Goal: Use online tool/utility: Use online tool/utility

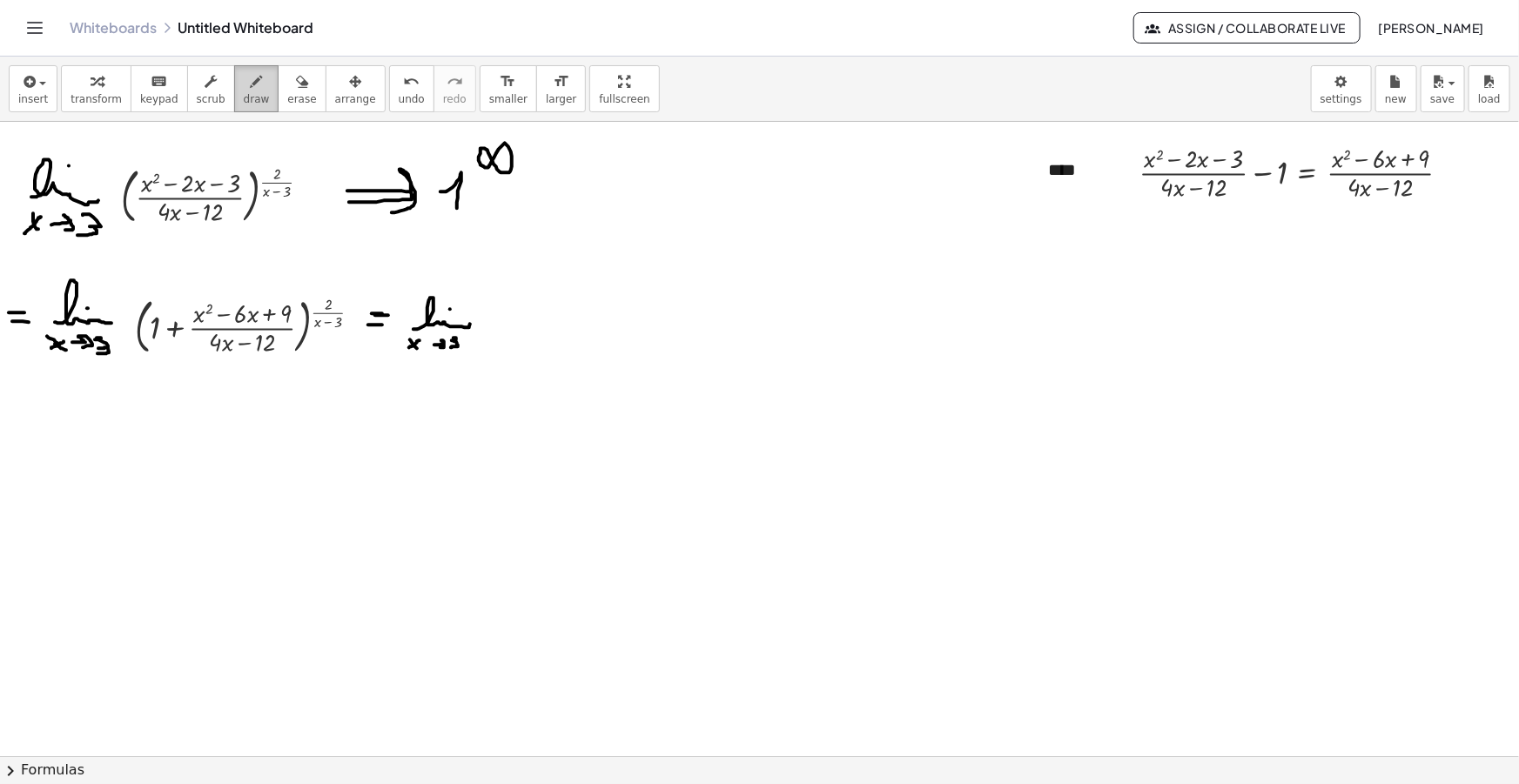
click at [248, 82] on button "draw" at bounding box center [256, 89] width 45 height 47
drag, startPoint x: 370, startPoint y: 312, endPoint x: 386, endPoint y: 314, distance: 16.1
click at [42, 96] on span "insert" at bounding box center [32, 99] width 29 height 12
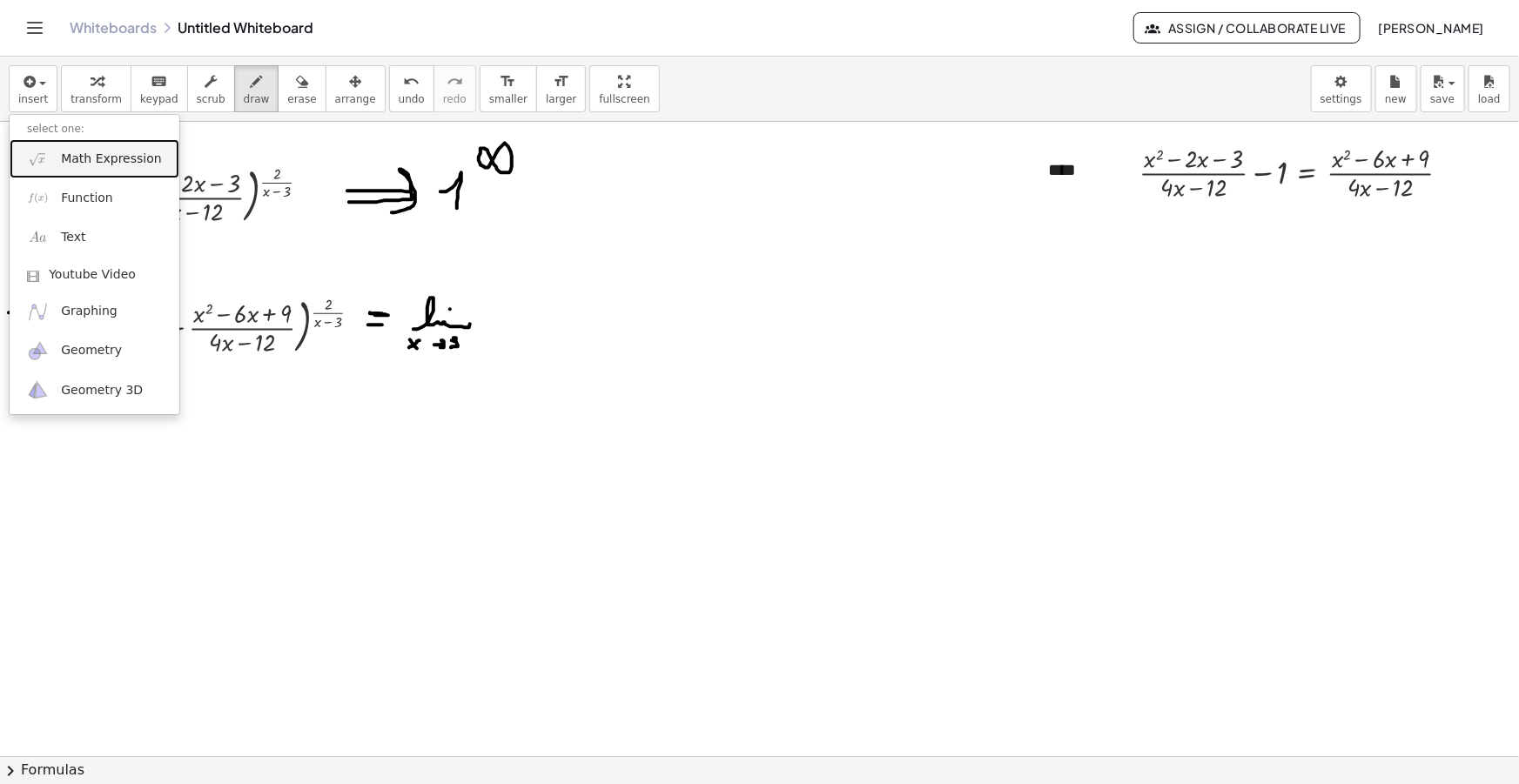
click at [94, 158] on span "Math Expression" at bounding box center [111, 159] width 100 height 17
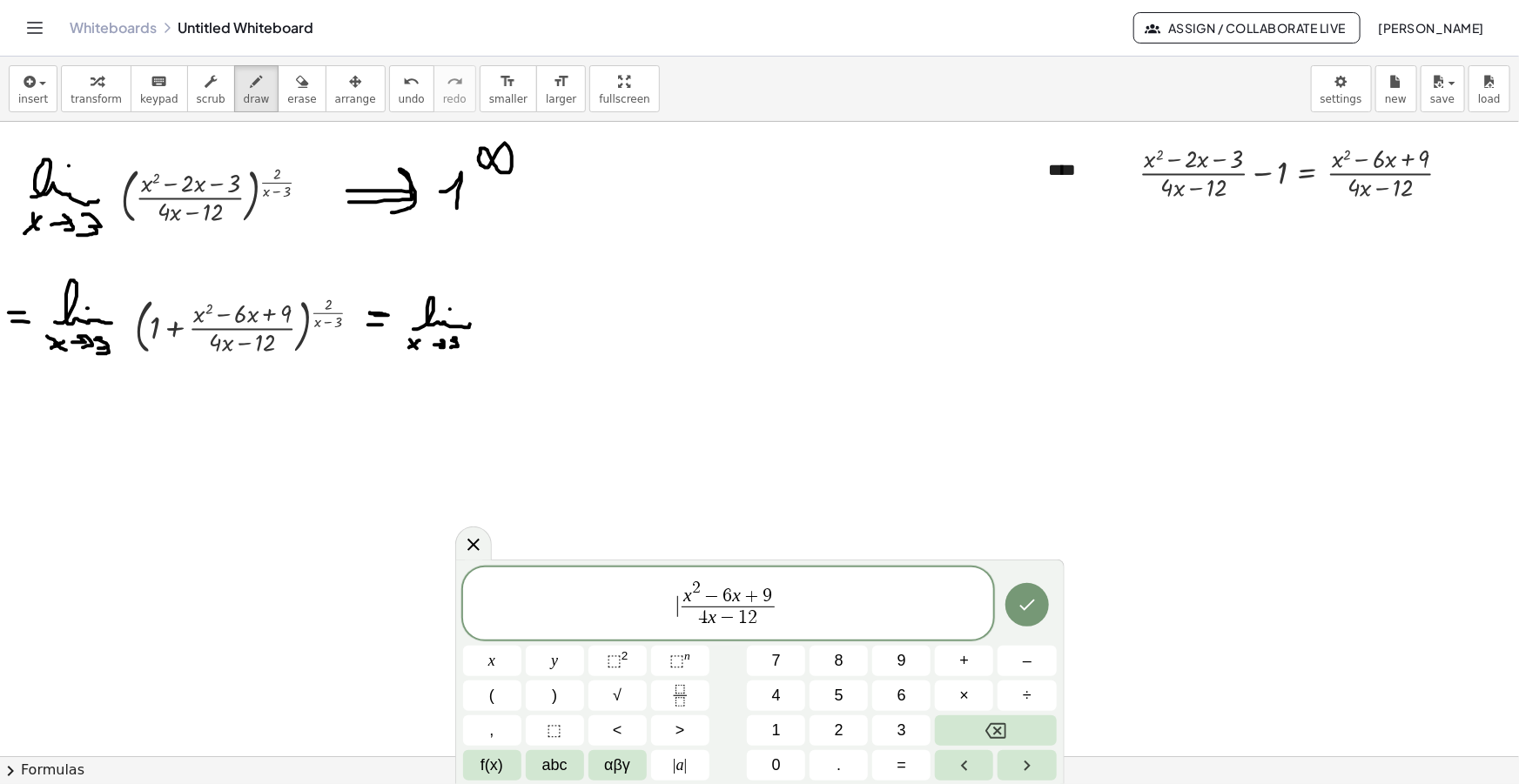
click at [675, 612] on span "​ x 2 − 6 x + 9 4 x − 1 2 ​" at bounding box center [728, 604] width 531 height 54
drag, startPoint x: 793, startPoint y: 599, endPoint x: 546, endPoint y: 614, distance: 247.5
click at [546, 614] on span "x 2 − 6 x + 9 4 x − 1 2 ​" at bounding box center [728, 604] width 531 height 54
drag, startPoint x: 775, startPoint y: 600, endPoint x: 674, endPoint y: 605, distance: 101.1
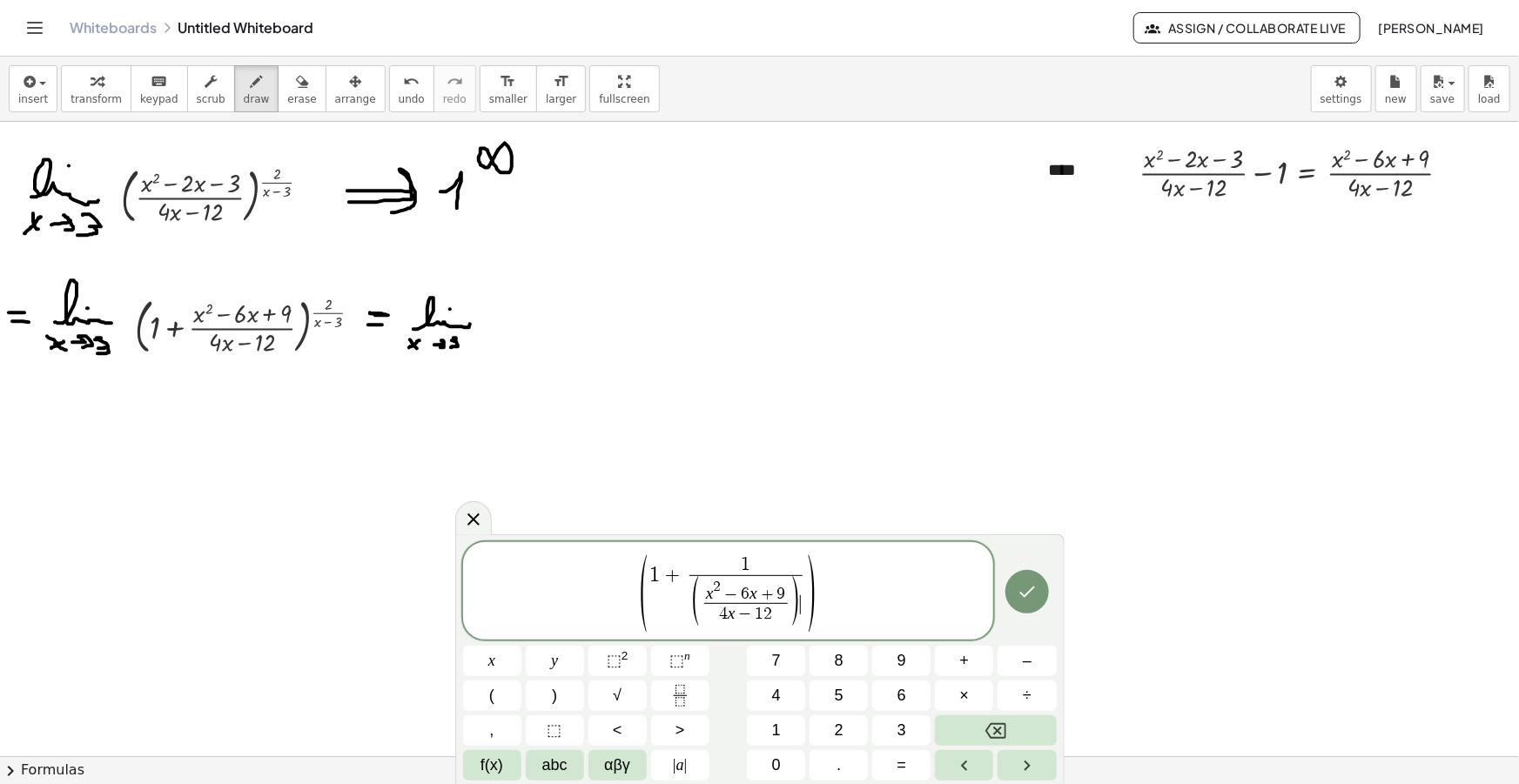
click at [817, 592] on span ")" at bounding box center [812, 593] width 13 height 87
drag, startPoint x: 784, startPoint y: 593, endPoint x: 707, endPoint y: 589, distance: 77.1
drag, startPoint x: 770, startPoint y: 611, endPoint x: 721, endPoint y: 612, distance: 49.0
click at [737, 582] on span at bounding box center [746, 588] width 84 height 17
click at [251, 87] on icon "button" at bounding box center [256, 82] width 12 height 21
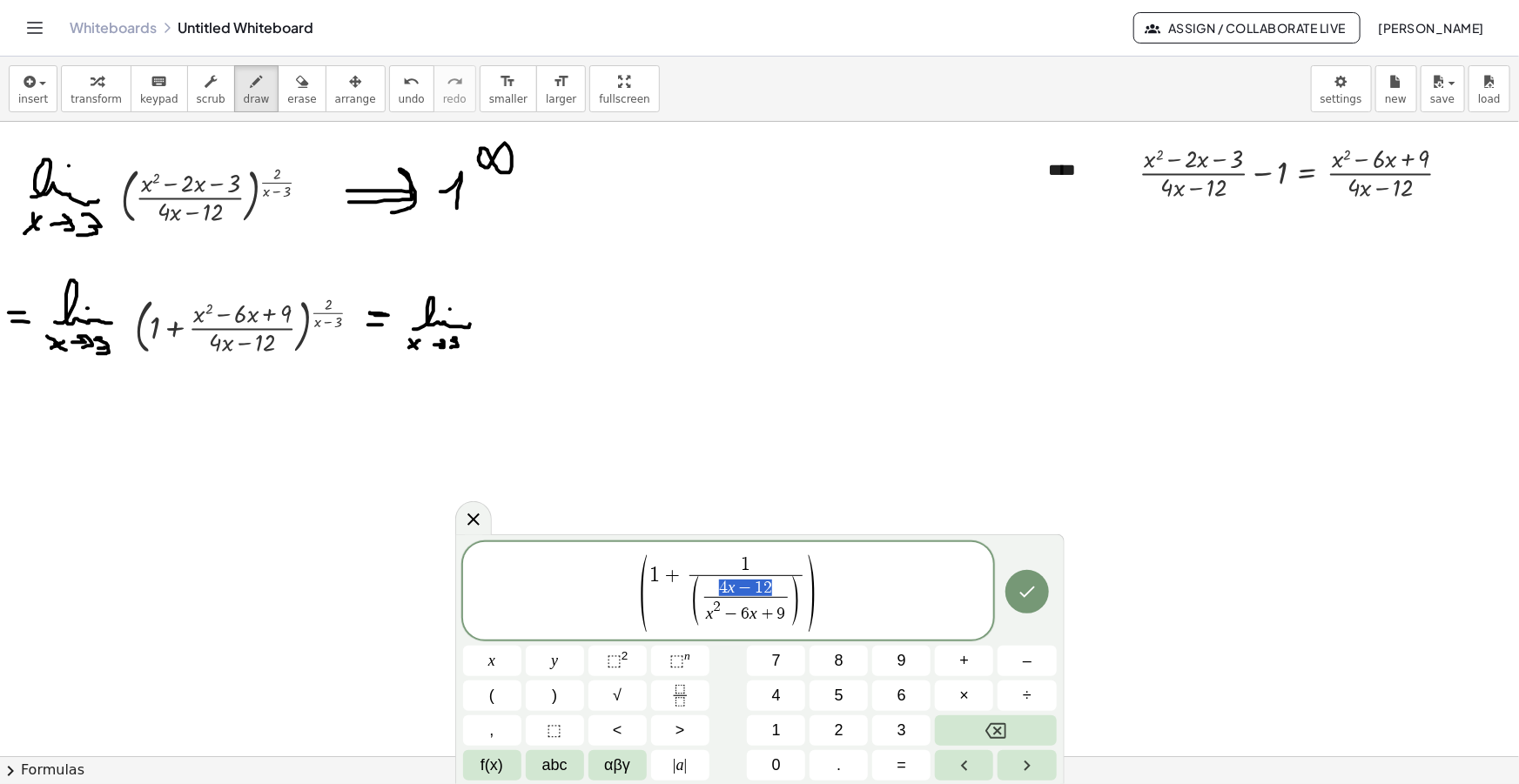
drag, startPoint x: 770, startPoint y: 585, endPoint x: 710, endPoint y: 587, distance: 60.0
click at [769, 596] on span "x 2 − 6 x + ​ 9" at bounding box center [746, 611] width 84 height 28
drag, startPoint x: 769, startPoint y: 584, endPoint x: 716, endPoint y: 586, distance: 53.0
click at [801, 596] on span "( 4 x − 1 2 x 2 − 6 x + 9 ​ )" at bounding box center [746, 601] width 113 height 53
drag, startPoint x: 769, startPoint y: 586, endPoint x: 722, endPoint y: 587, distance: 47.0
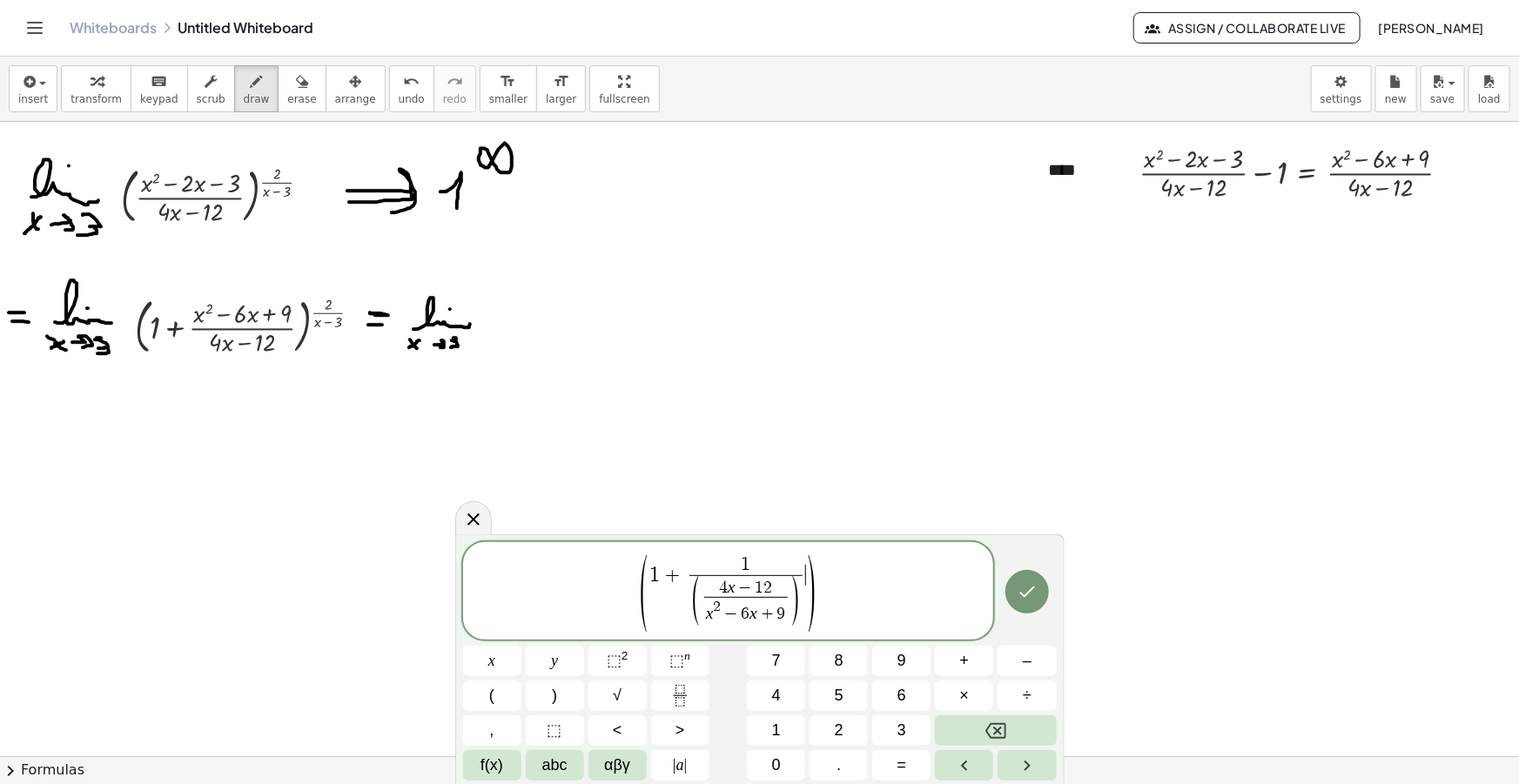
click at [810, 580] on span ")" at bounding box center [812, 593] width 13 height 87
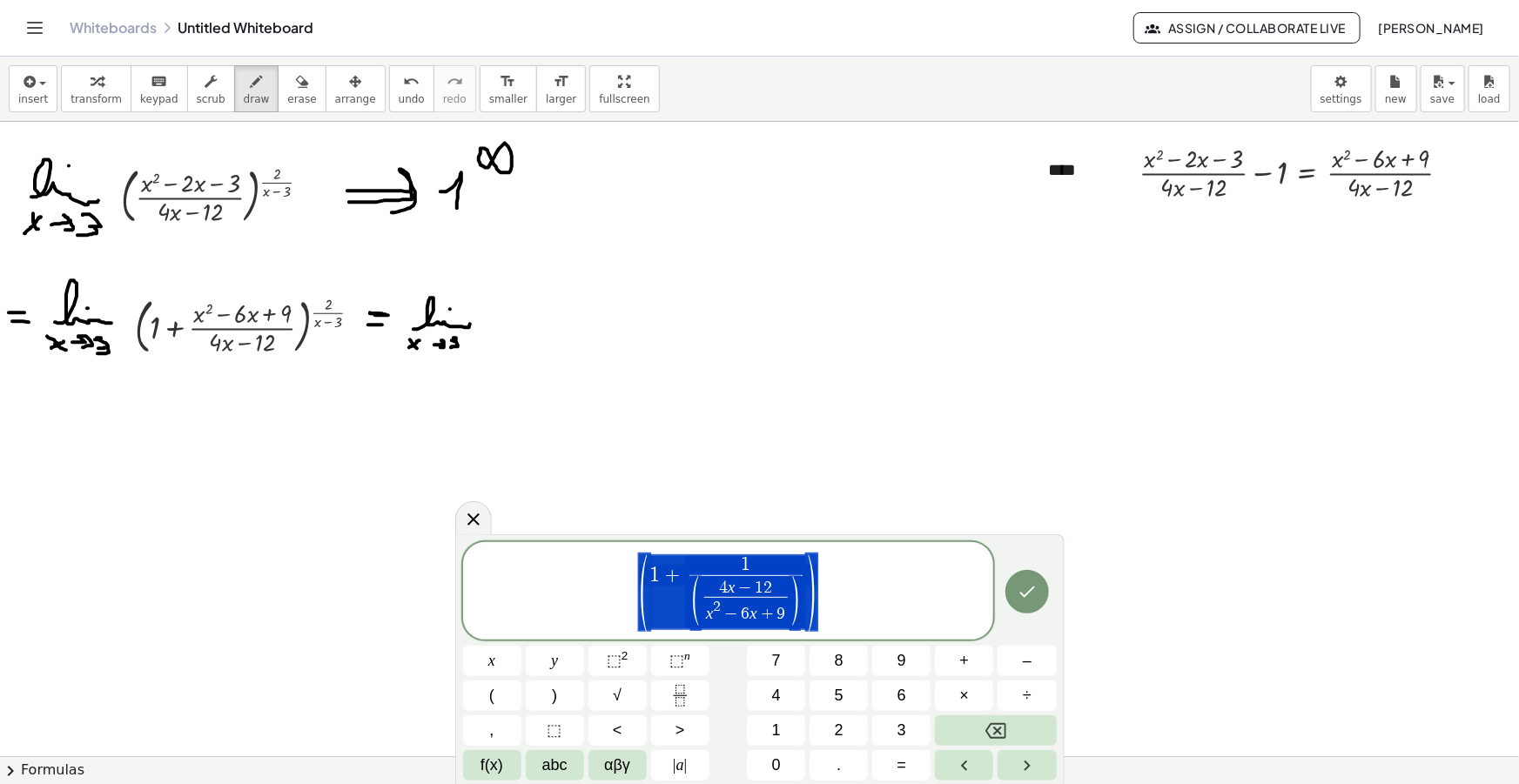
drag, startPoint x: 803, startPoint y: 600, endPoint x: 627, endPoint y: 566, distance: 179.3
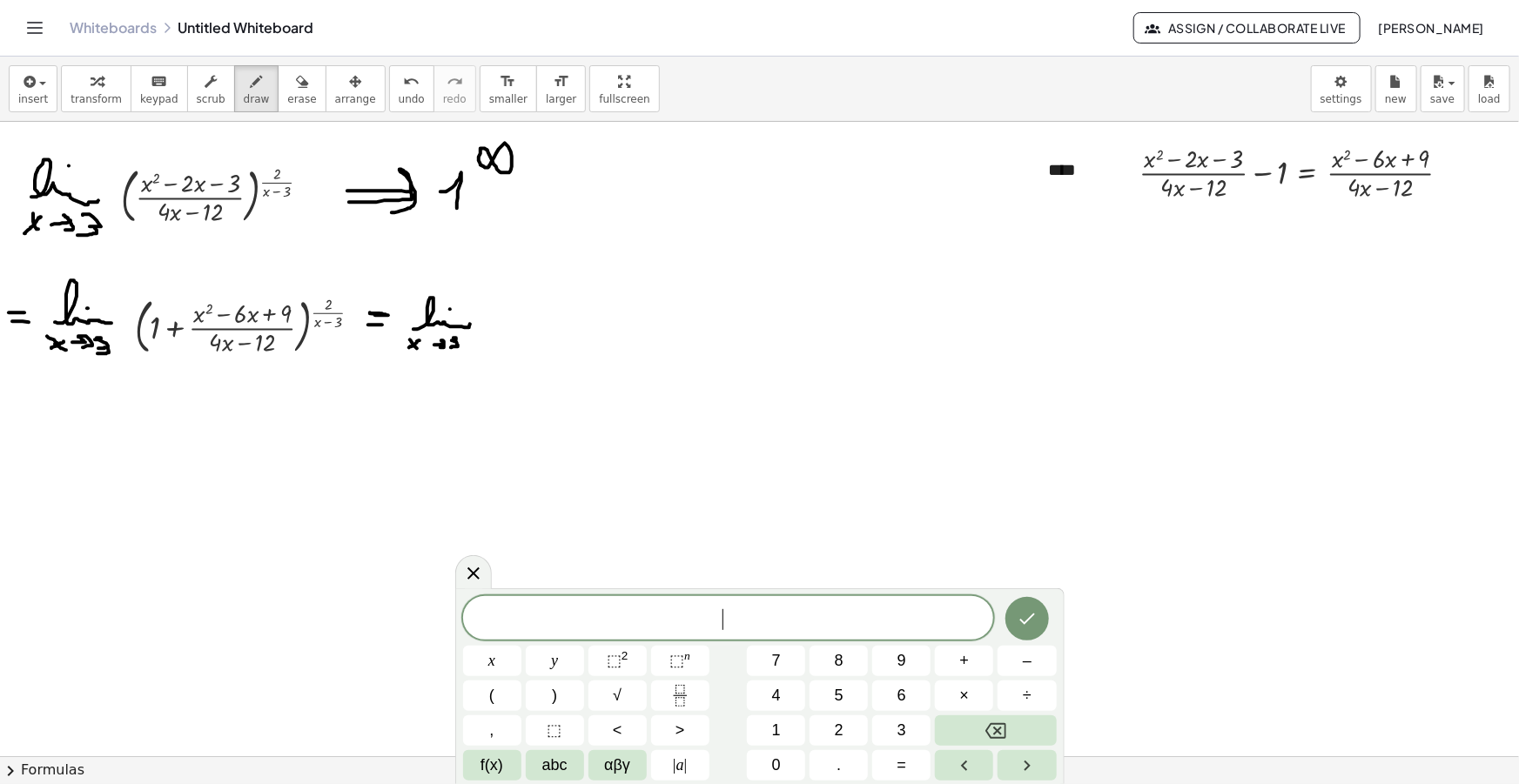
click at [731, 616] on span "​" at bounding box center [728, 619] width 531 height 24
drag, startPoint x: 775, startPoint y: 616, endPoint x: 679, endPoint y: 614, distance: 96.0
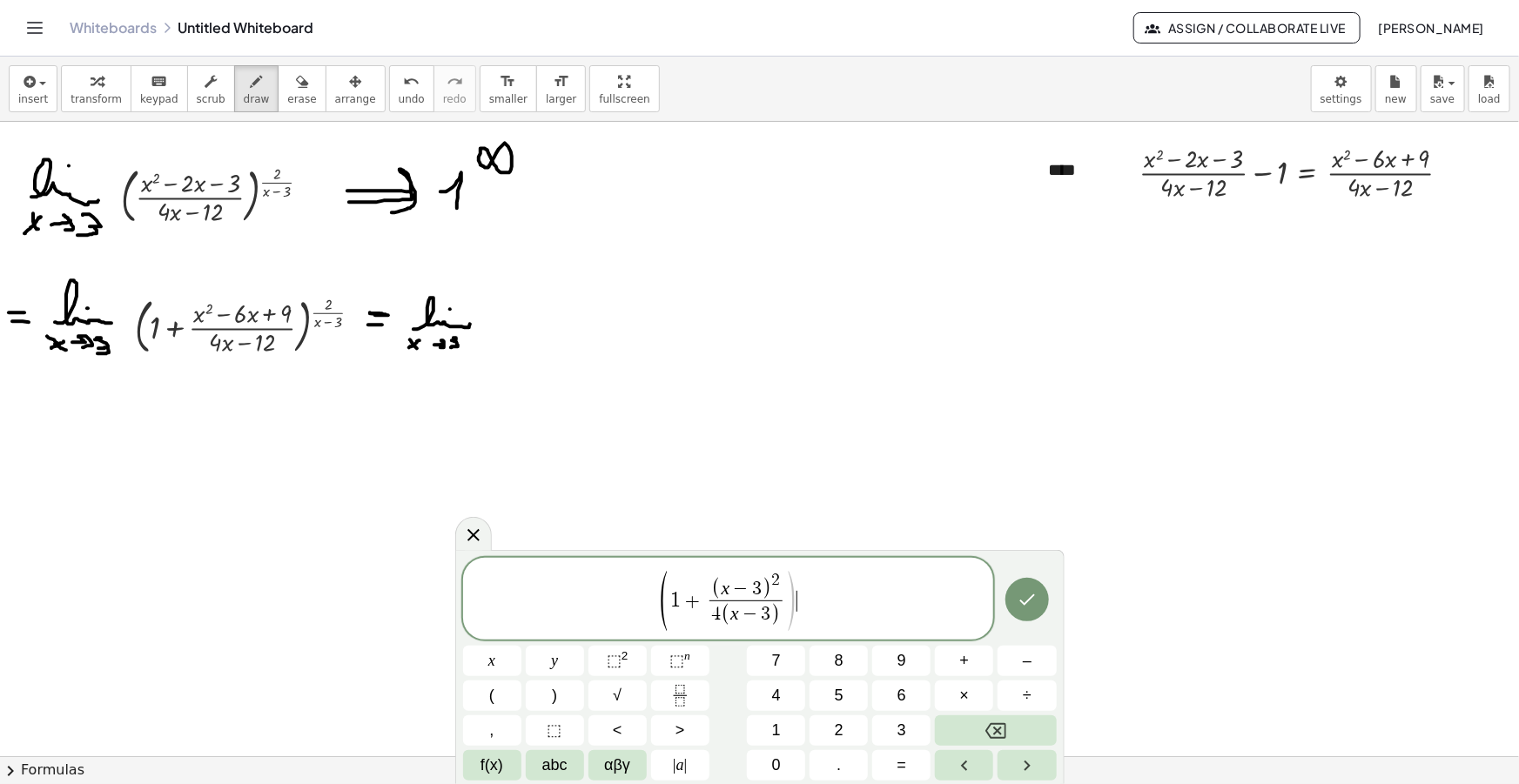
click at [800, 601] on span "( 1 + ( x − 3 ) 2 4 ( x − 3 ) ​ ) ​" at bounding box center [728, 599] width 531 height 63
drag, startPoint x: 824, startPoint y: 600, endPoint x: 670, endPoint y: 602, distance: 154.0
click at [670, 602] on span "( 1 + ( x − 3 ) 2 4 ( x − 3 ) ​ ) 2 x − 3 ​" at bounding box center [728, 599] width 531 height 63
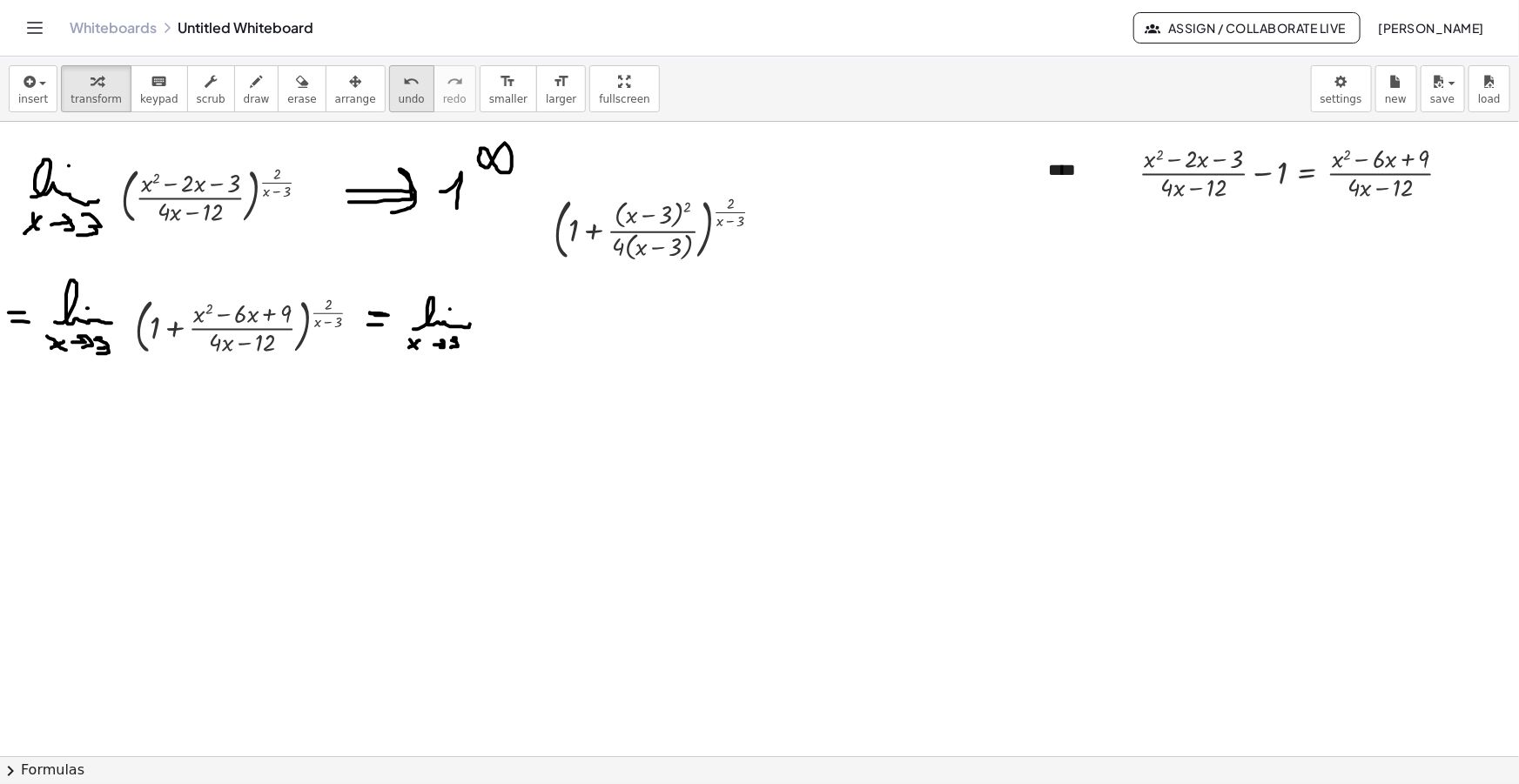
click at [344, 78] on button "arrange" at bounding box center [355, 89] width 60 height 47
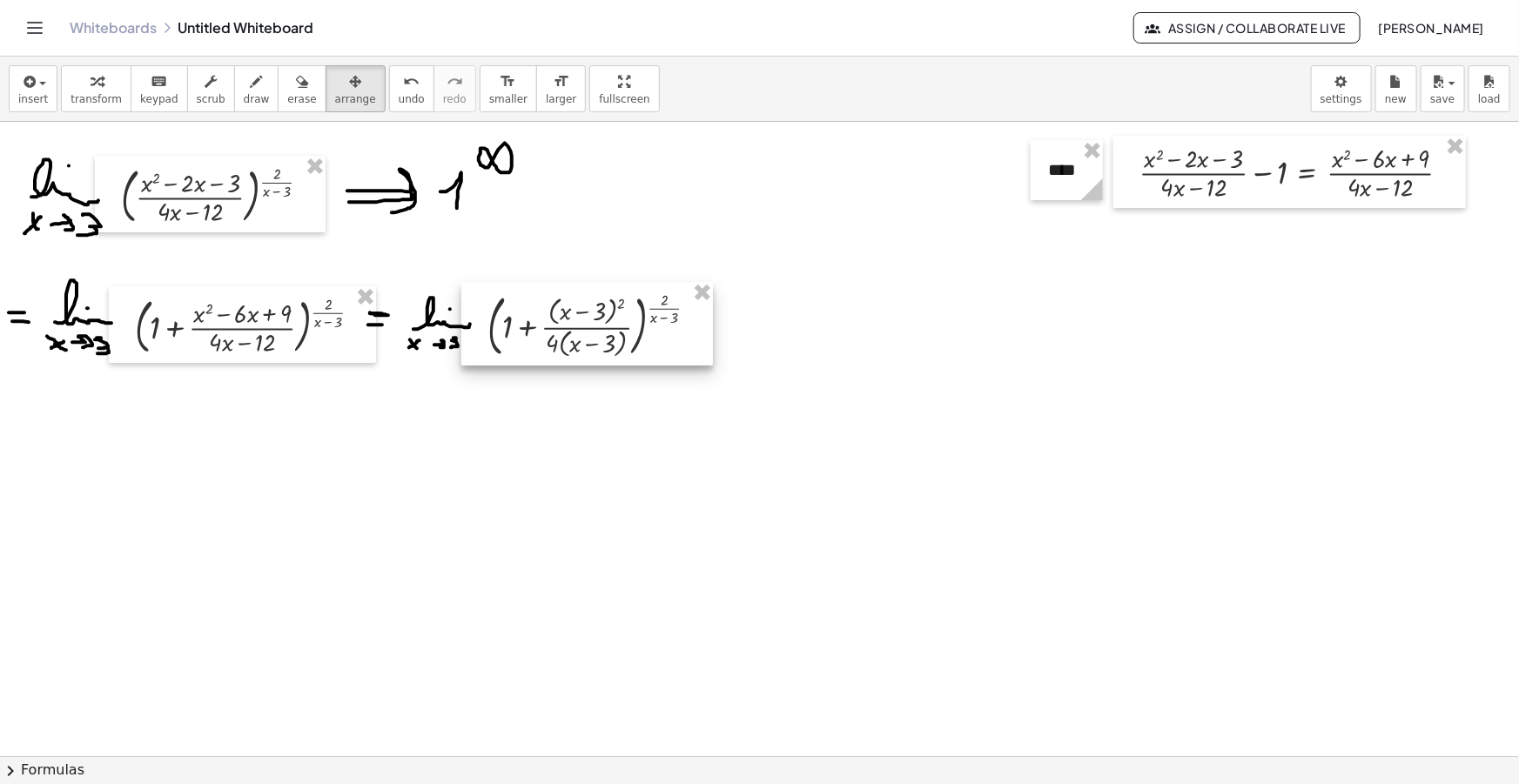
drag, startPoint x: 619, startPoint y: 232, endPoint x: 553, endPoint y: 322, distance: 111.6
click at [553, 322] on div at bounding box center [586, 323] width 252 height 84
drag, startPoint x: 236, startPoint y: 85, endPoint x: 402, endPoint y: 165, distance: 184.3
click at [251, 85] on icon "button" at bounding box center [256, 82] width 12 height 21
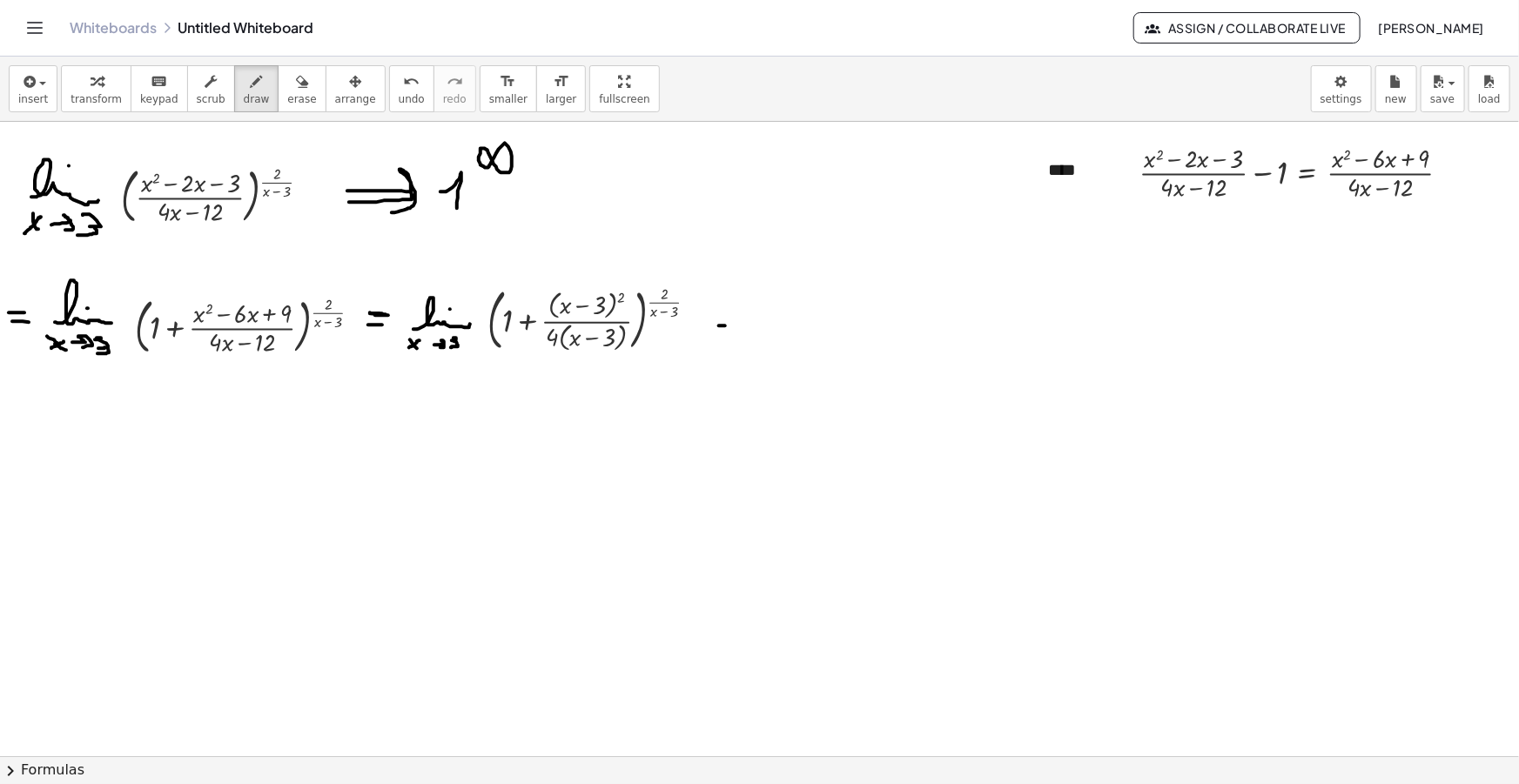
drag, startPoint x: 744, startPoint y: 343, endPoint x: 796, endPoint y: 343, distance: 52.0
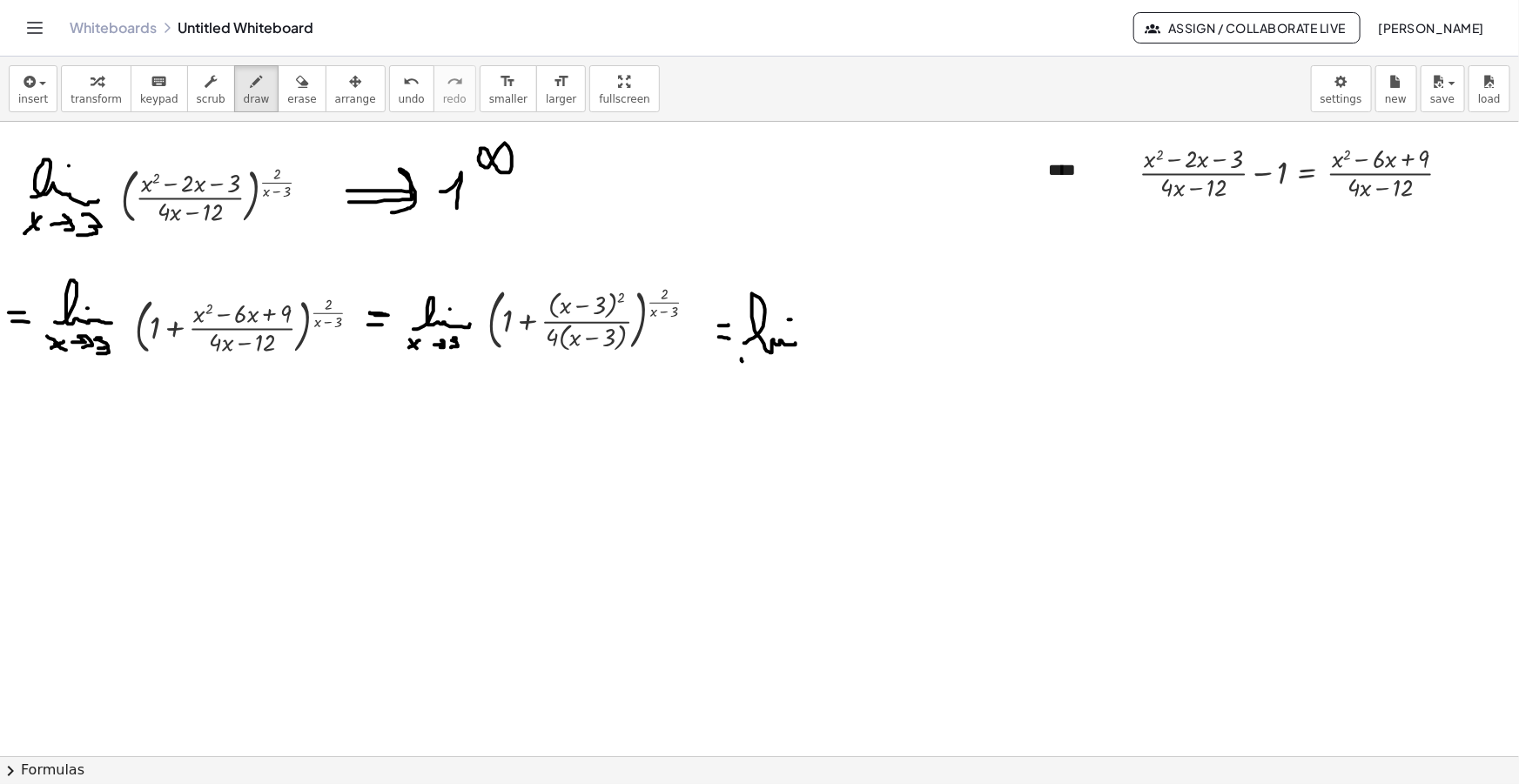
drag, startPoint x: 741, startPoint y: 358, endPoint x: 750, endPoint y: 373, distance: 17.5
drag, startPoint x: 741, startPoint y: 371, endPoint x: 755, endPoint y: 356, distance: 20.5
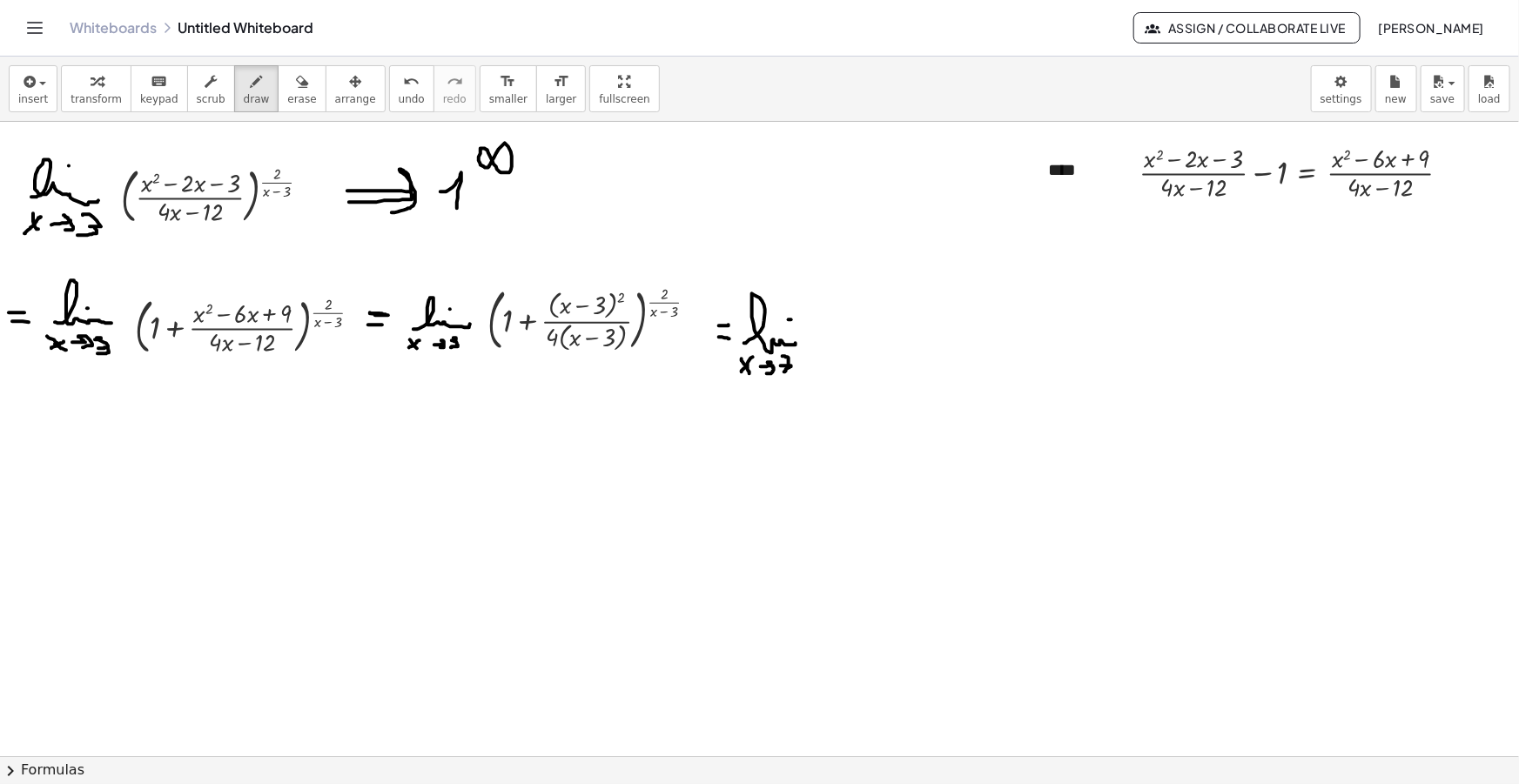
drag, startPoint x: 783, startPoint y: 356, endPoint x: 780, endPoint y: 373, distance: 17.3
click at [34, 91] on icon "button" at bounding box center [27, 82] width 16 height 21
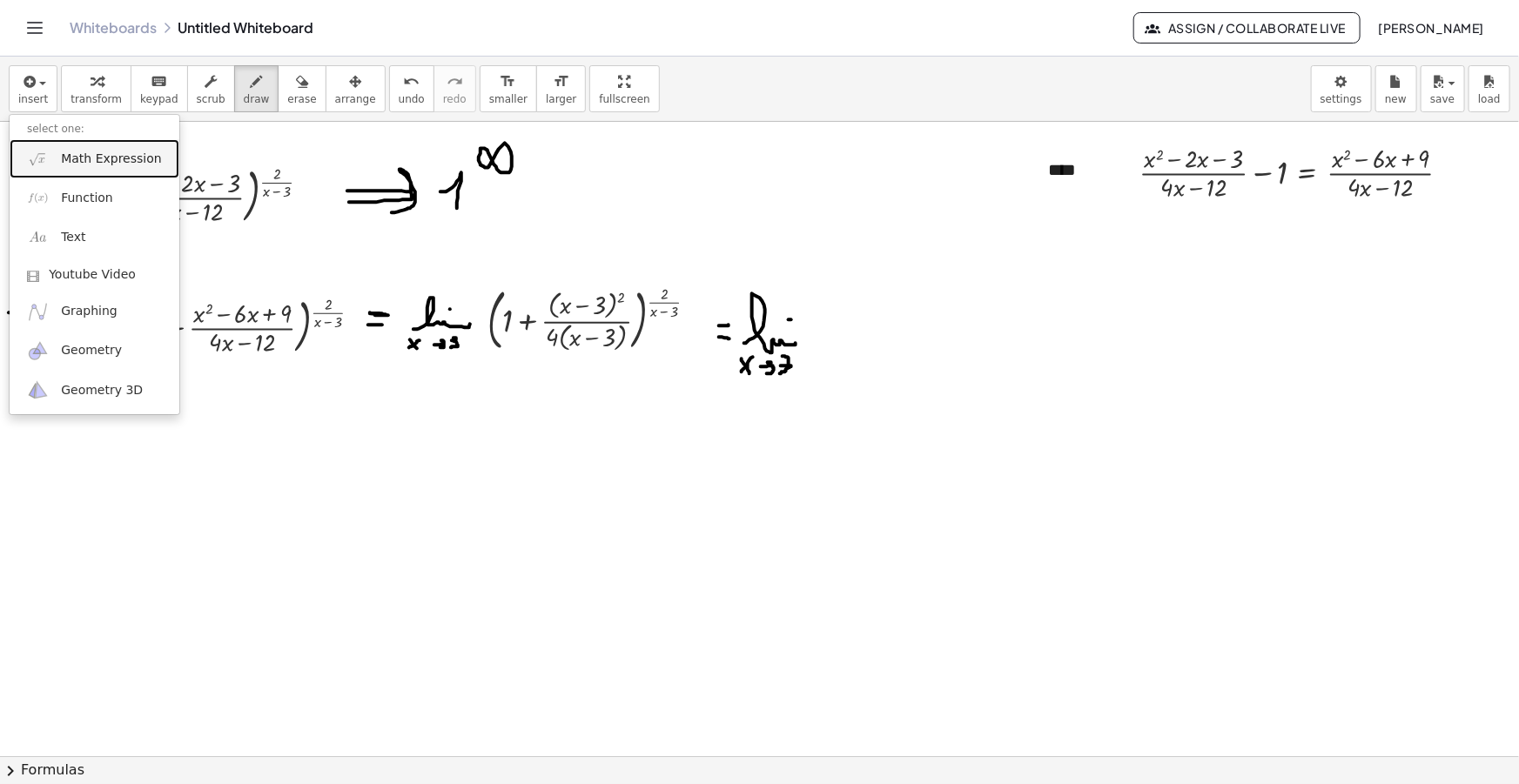
click at [55, 162] on link "Math Expression" at bounding box center [94, 159] width 170 height 40
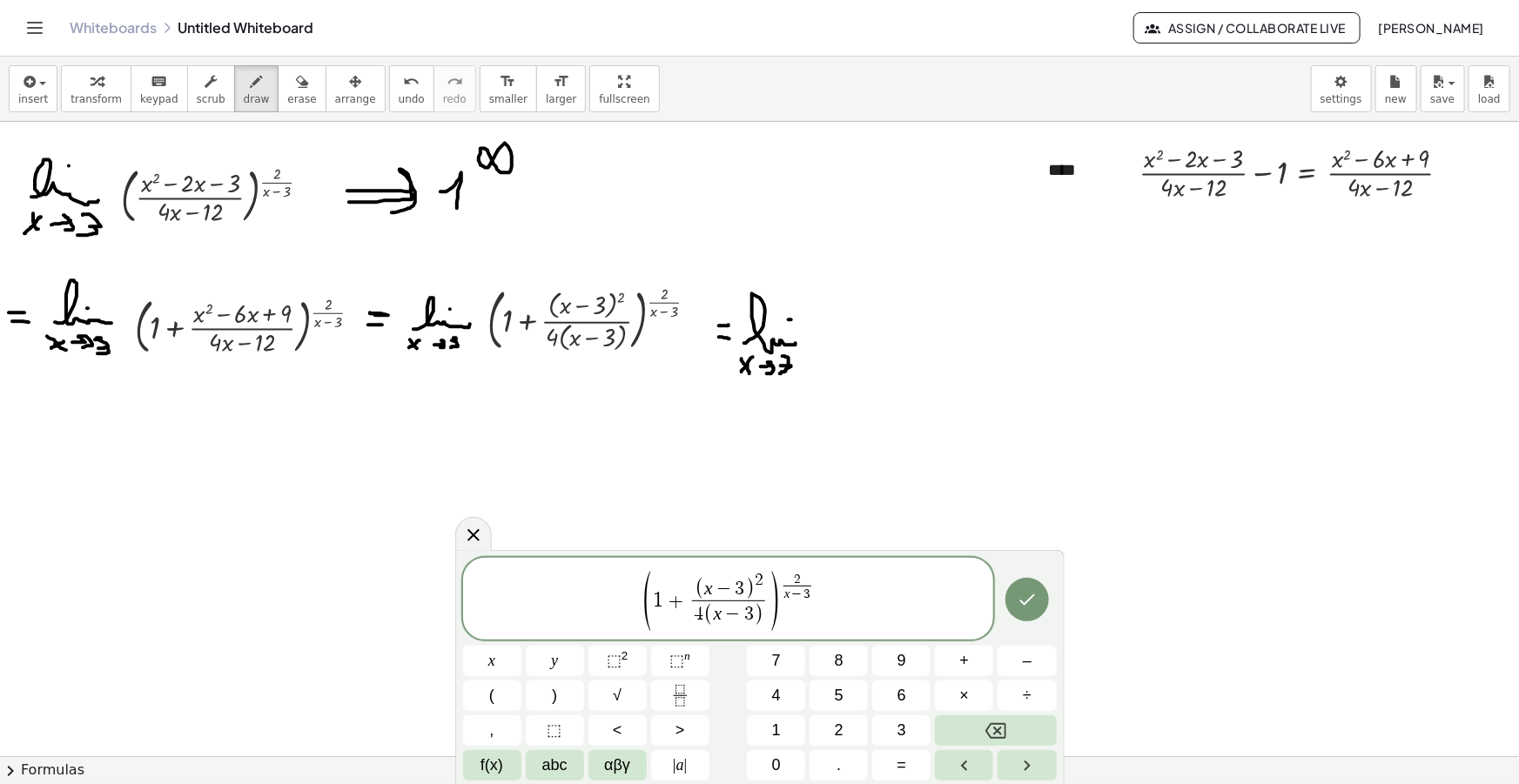
click at [765, 585] on span "( x − 3 ) 2" at bounding box center [729, 585] width 74 height 28
click at [761, 614] on span ")" at bounding box center [758, 614] width 9 height 23
drag, startPoint x: 761, startPoint y: 614, endPoint x: 718, endPoint y: 616, distance: 43.0
click at [758, 587] on span at bounding box center [758, 583] width 8 height 17
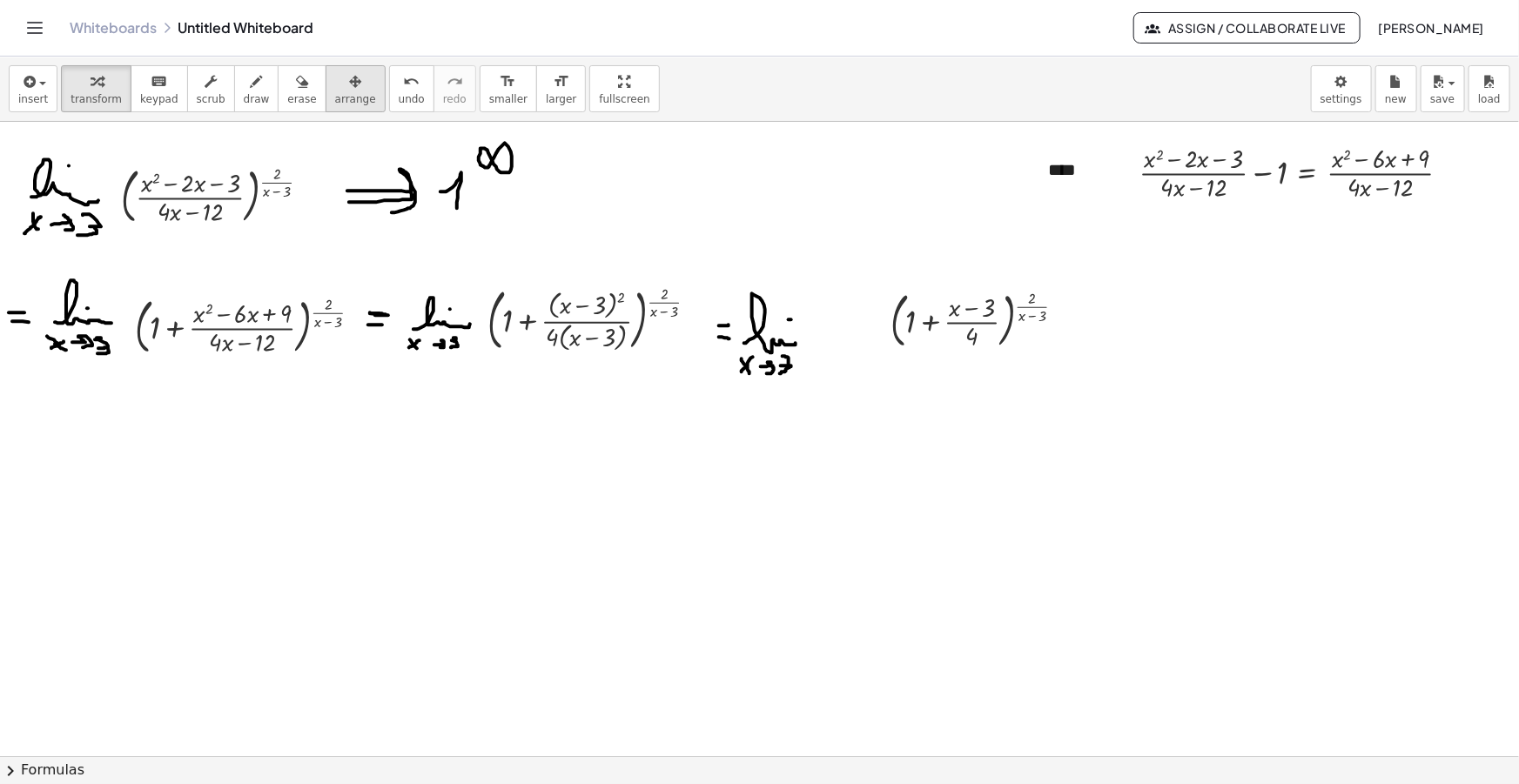
click at [331, 106] on button "arrange" at bounding box center [355, 89] width 60 height 47
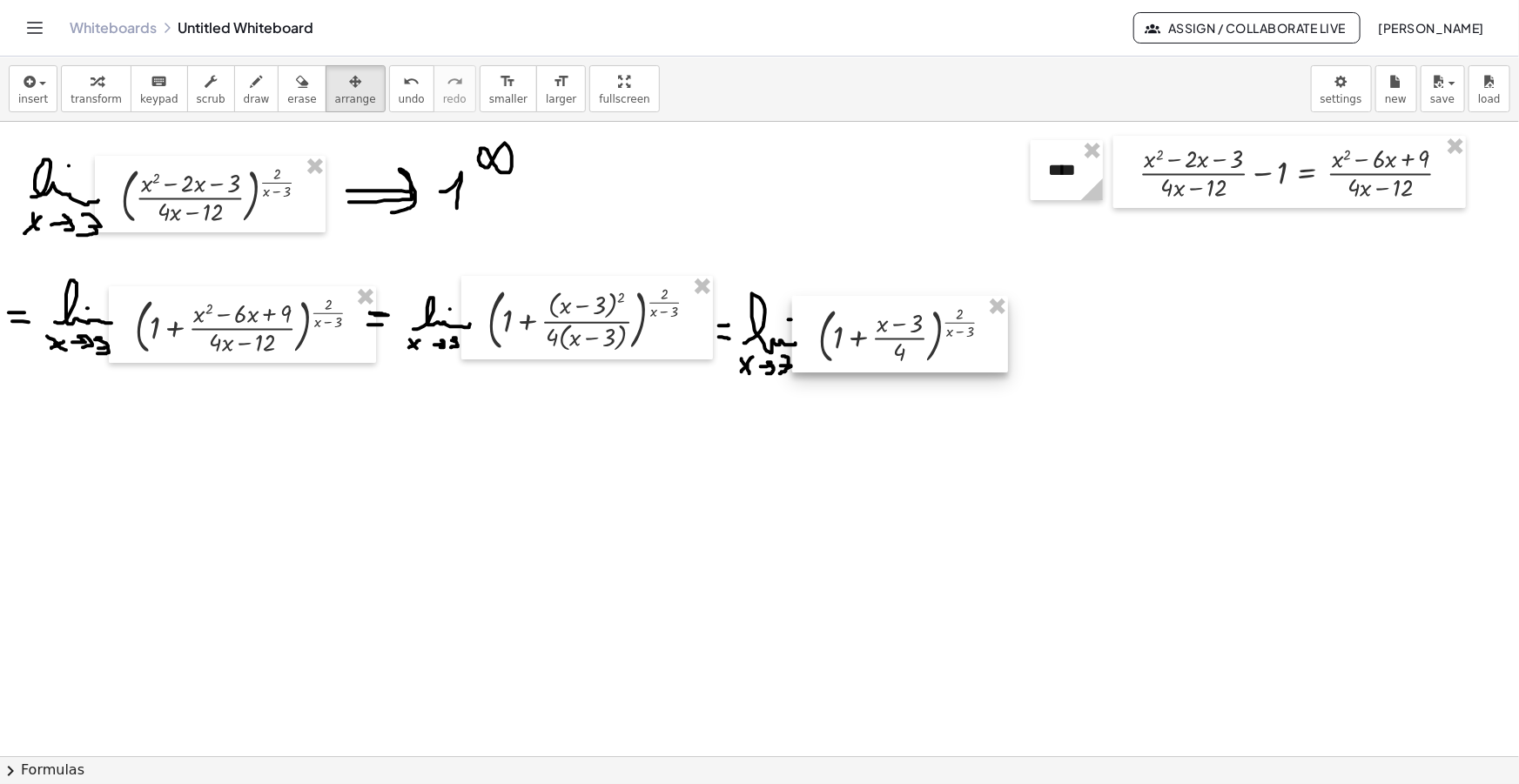
drag, startPoint x: 999, startPoint y: 336, endPoint x: 923, endPoint y: 353, distance: 77.9
click at [926, 353] on div at bounding box center [900, 334] width 216 height 76
click at [243, 98] on span "draw" at bounding box center [256, 99] width 26 height 12
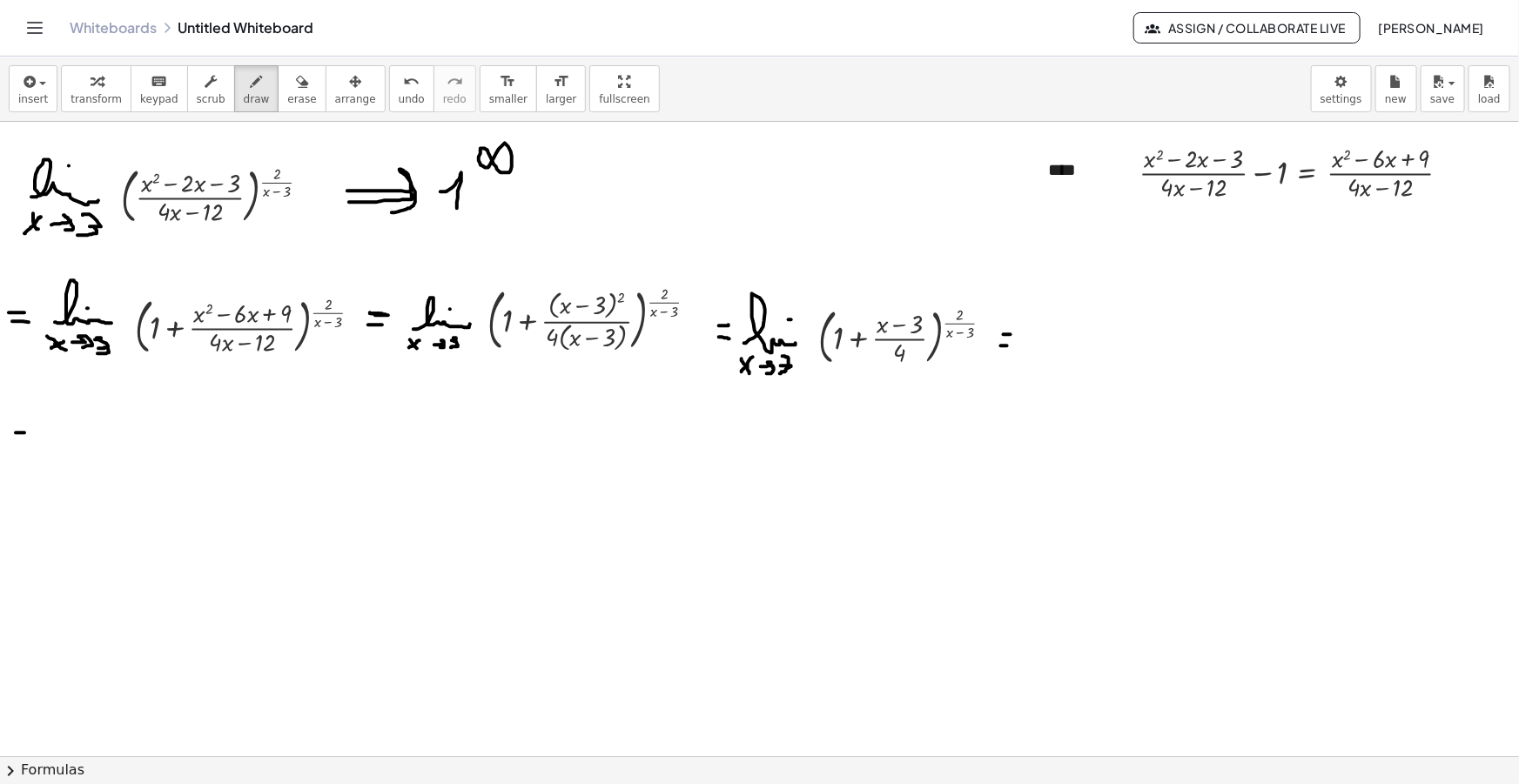
drag, startPoint x: 16, startPoint y: 433, endPoint x: 25, endPoint y: 433, distance: 9.0
drag, startPoint x: 15, startPoint y: 441, endPoint x: 27, endPoint y: 443, distance: 12.2
drag, startPoint x: 45, startPoint y: 445, endPoint x: 119, endPoint y: 433, distance: 75.0
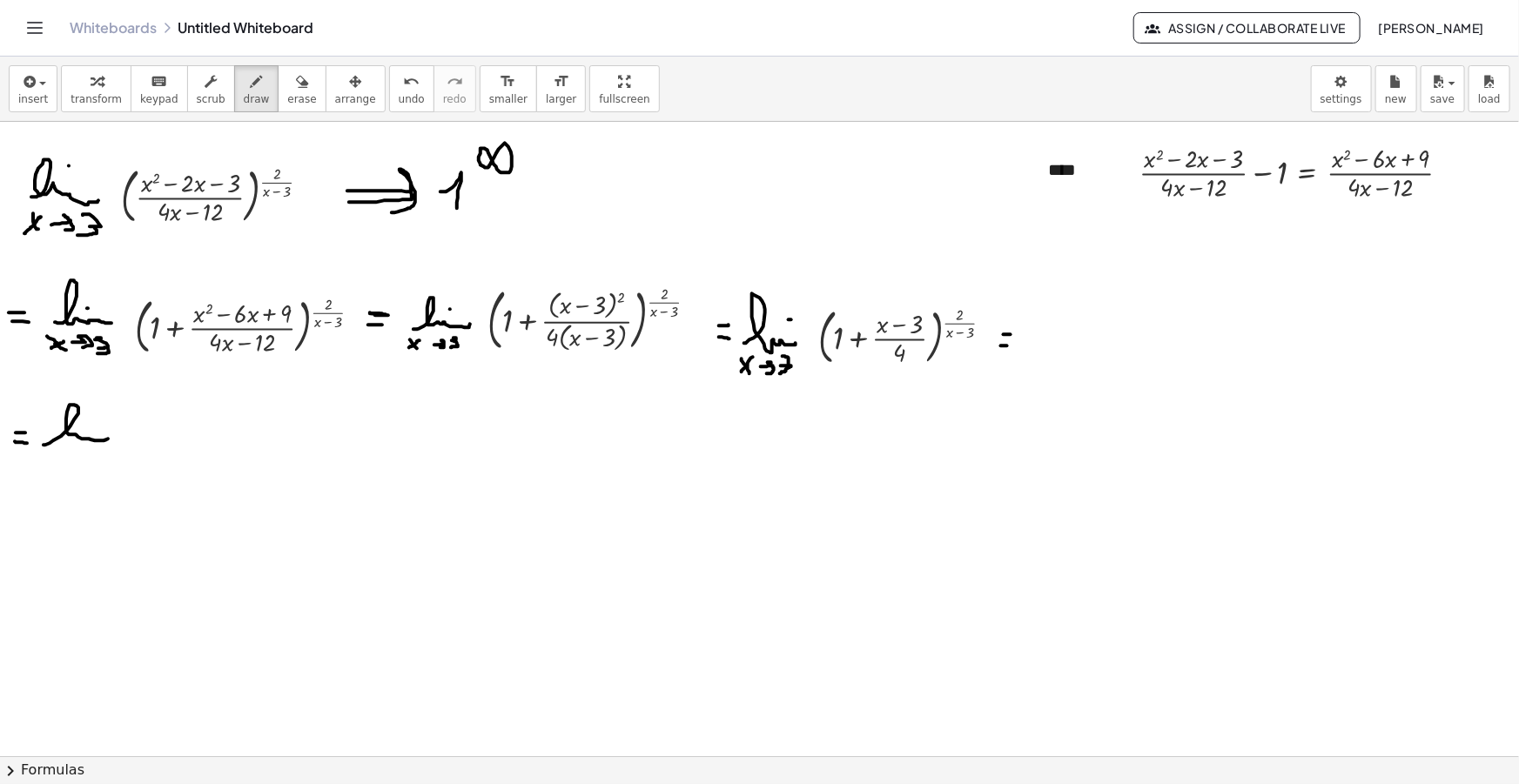
drag, startPoint x: 46, startPoint y: 458, endPoint x: 61, endPoint y: 468, distance: 18.0
drag, startPoint x: 50, startPoint y: 468, endPoint x: 62, endPoint y: 456, distance: 17.0
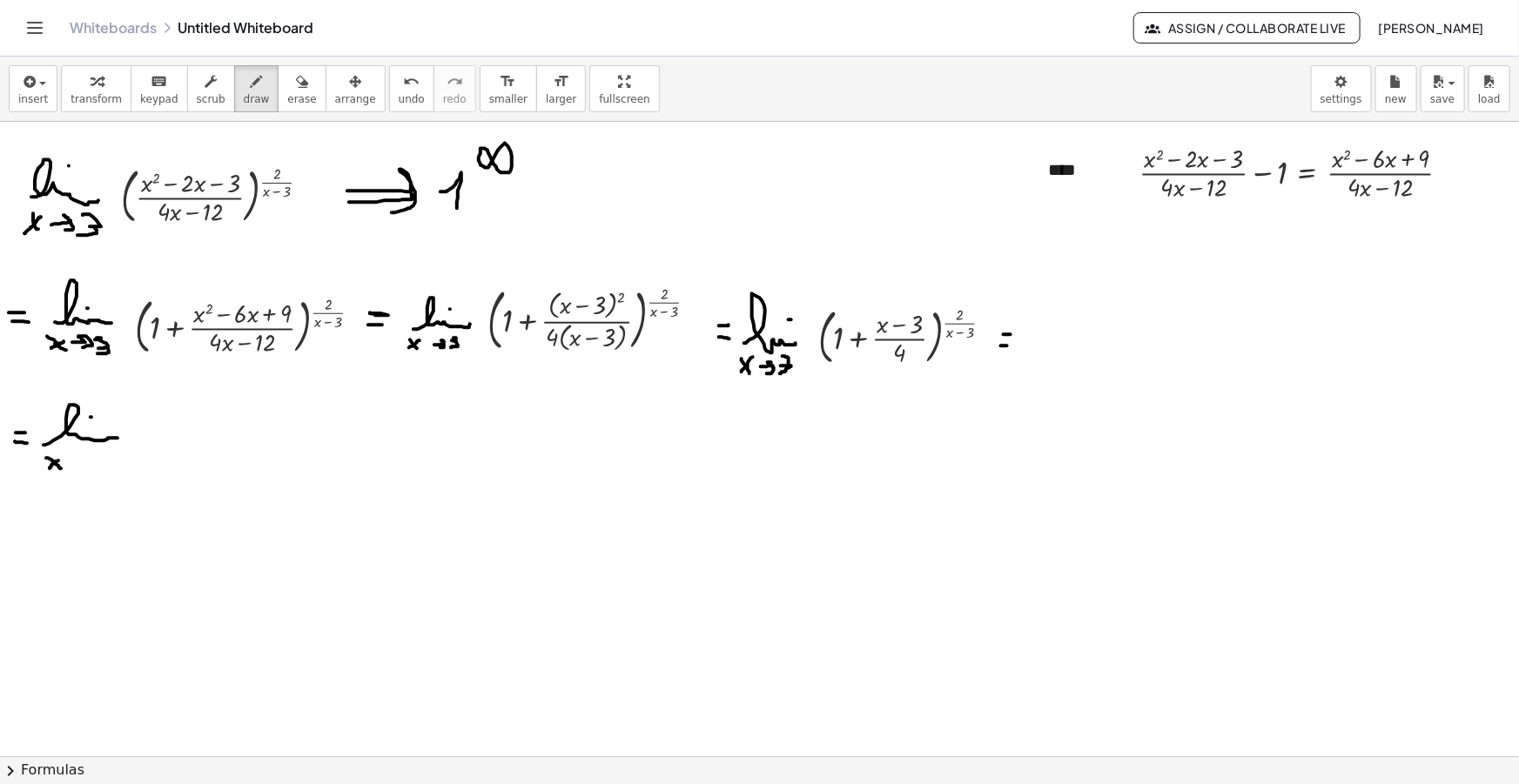
drag, startPoint x: 78, startPoint y: 459, endPoint x: 90, endPoint y: 469, distance: 15.6
drag, startPoint x: 107, startPoint y: 452, endPoint x: 104, endPoint y: 469, distance: 17.3
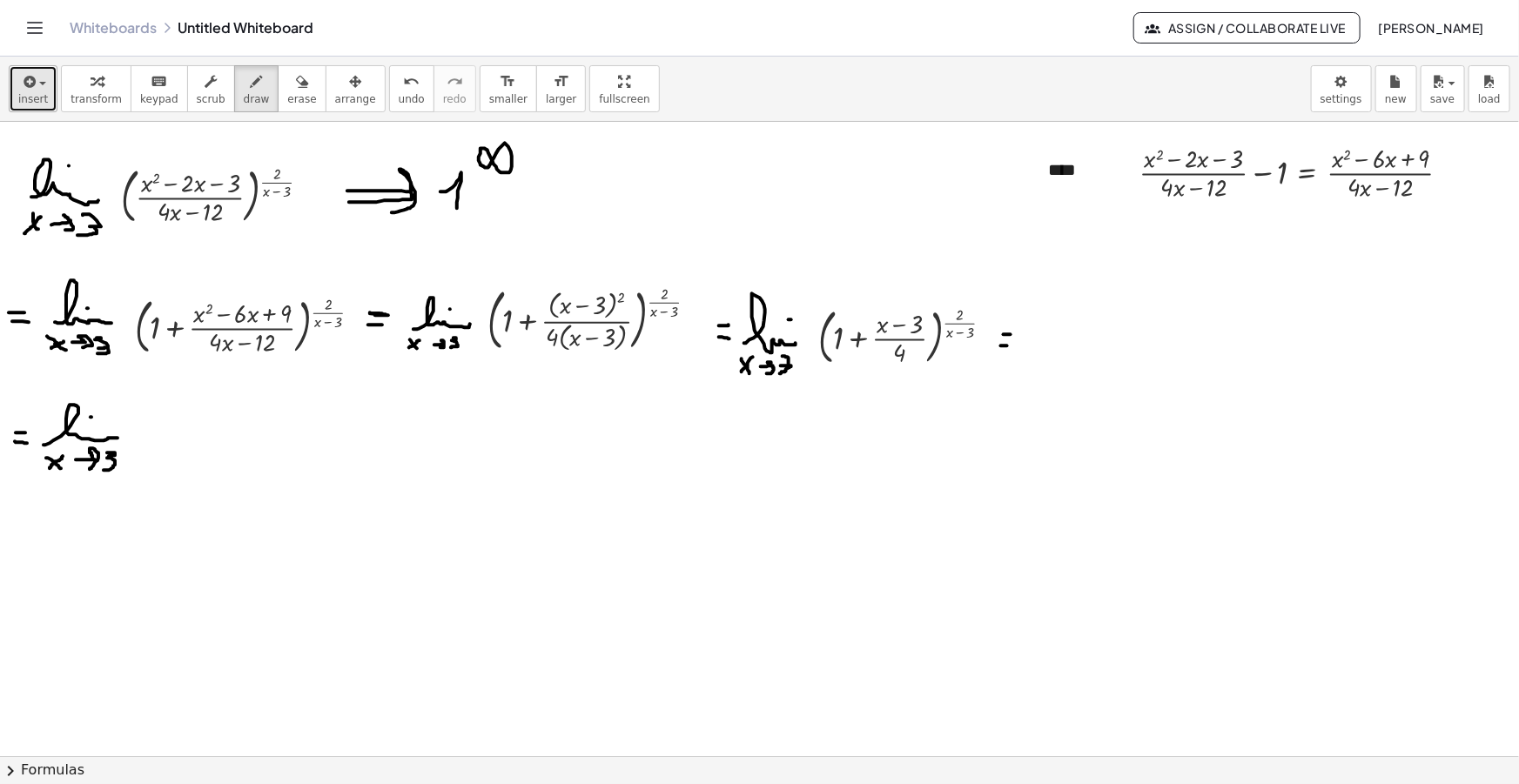
click at [18, 93] on span "insert" at bounding box center [32, 99] width 29 height 12
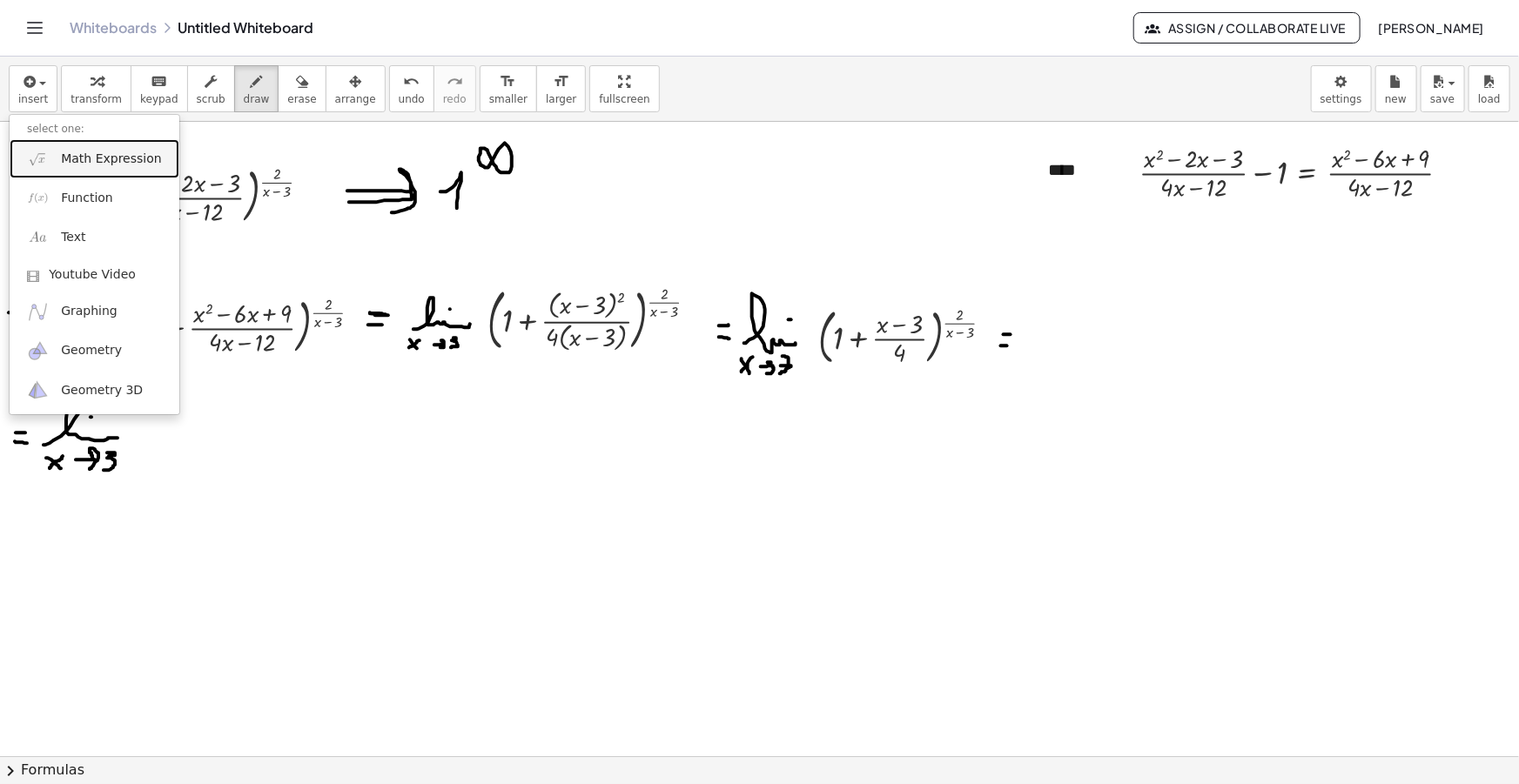
click at [91, 151] on span "Math Expression" at bounding box center [111, 159] width 100 height 17
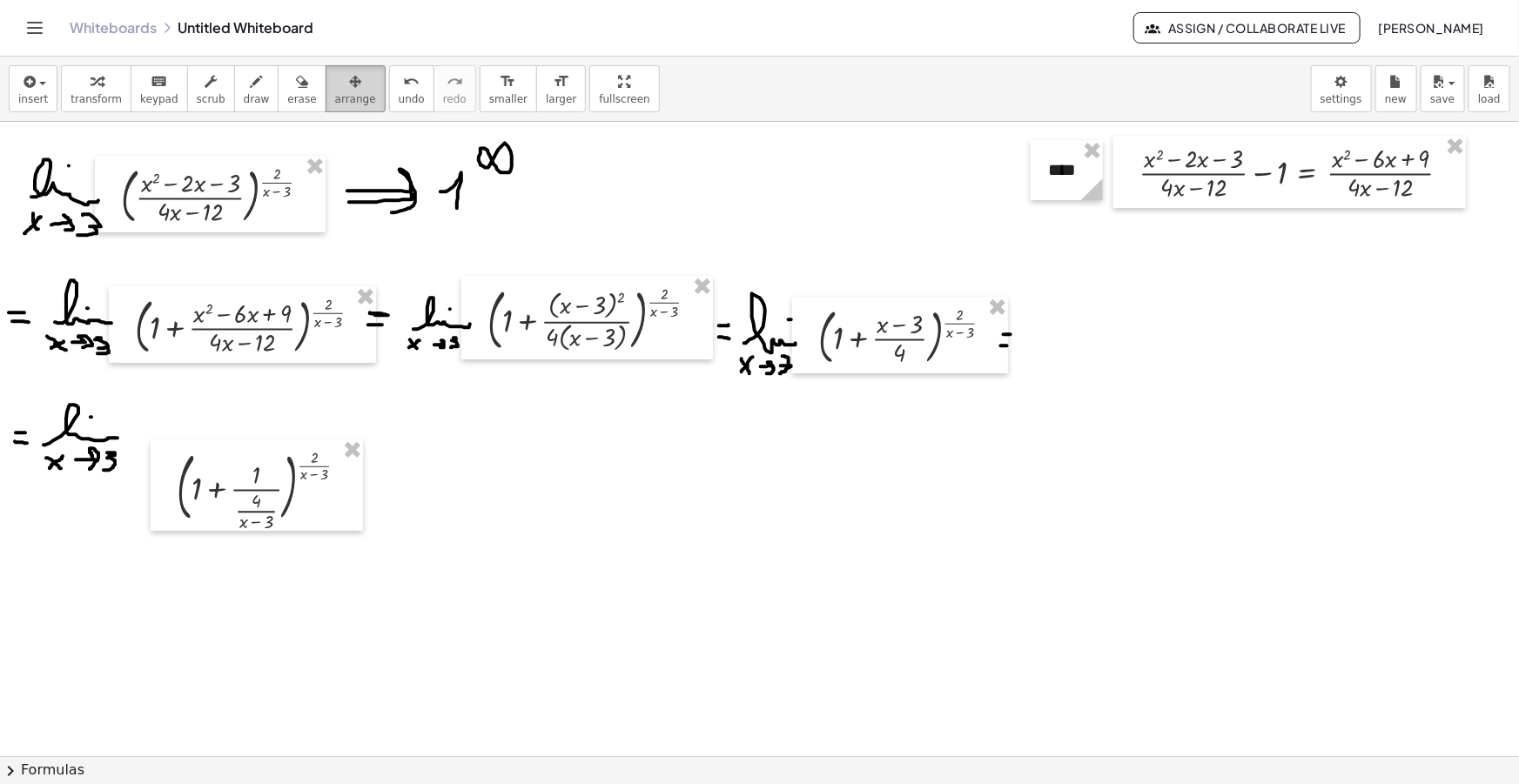
click at [335, 98] on span "arrange" at bounding box center [355, 99] width 41 height 12
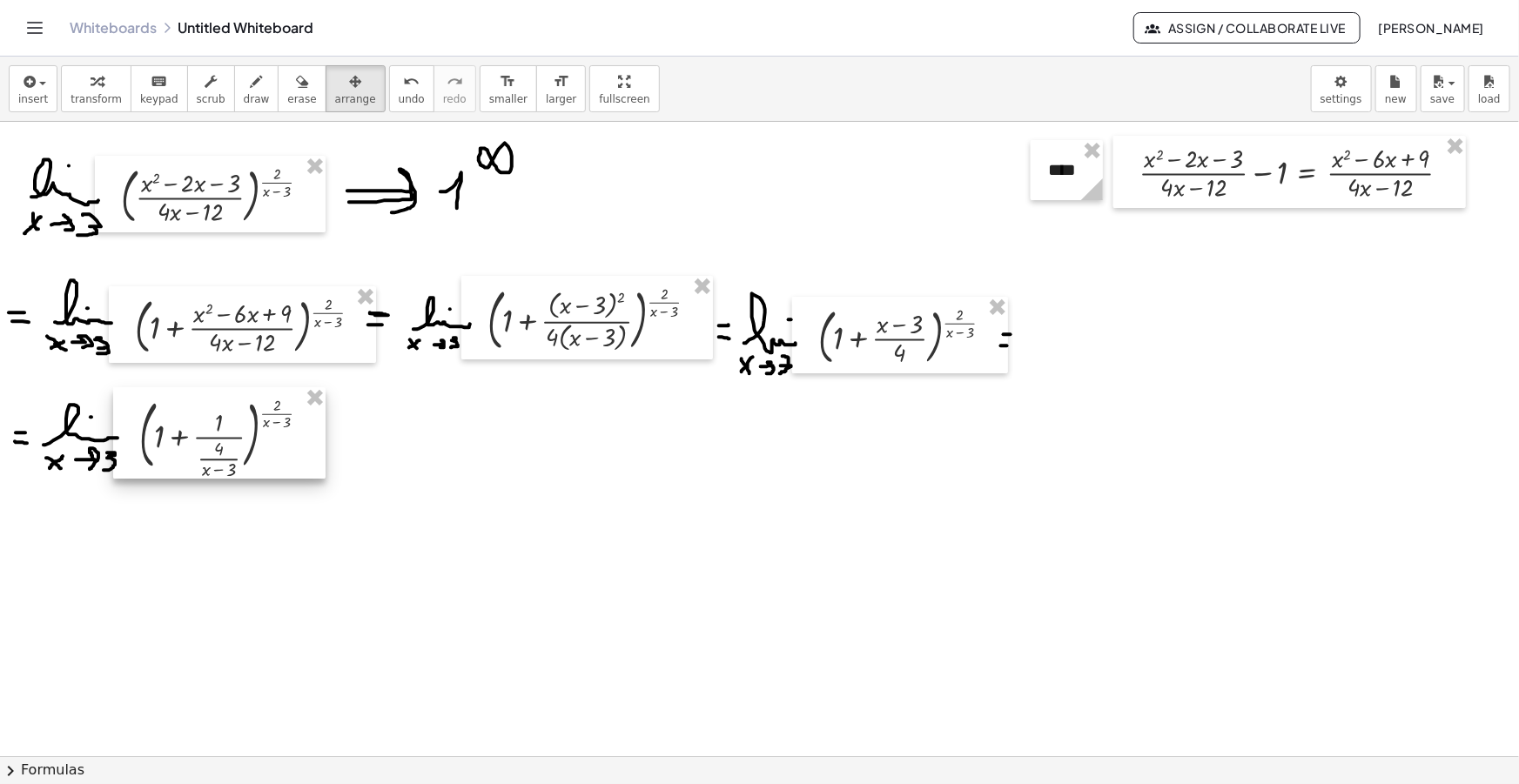
drag, startPoint x: 275, startPoint y: 485, endPoint x: 238, endPoint y: 433, distance: 63.8
click at [238, 433] on div at bounding box center [219, 433] width 212 height 91
click at [243, 96] on span "draw" at bounding box center [256, 99] width 26 height 12
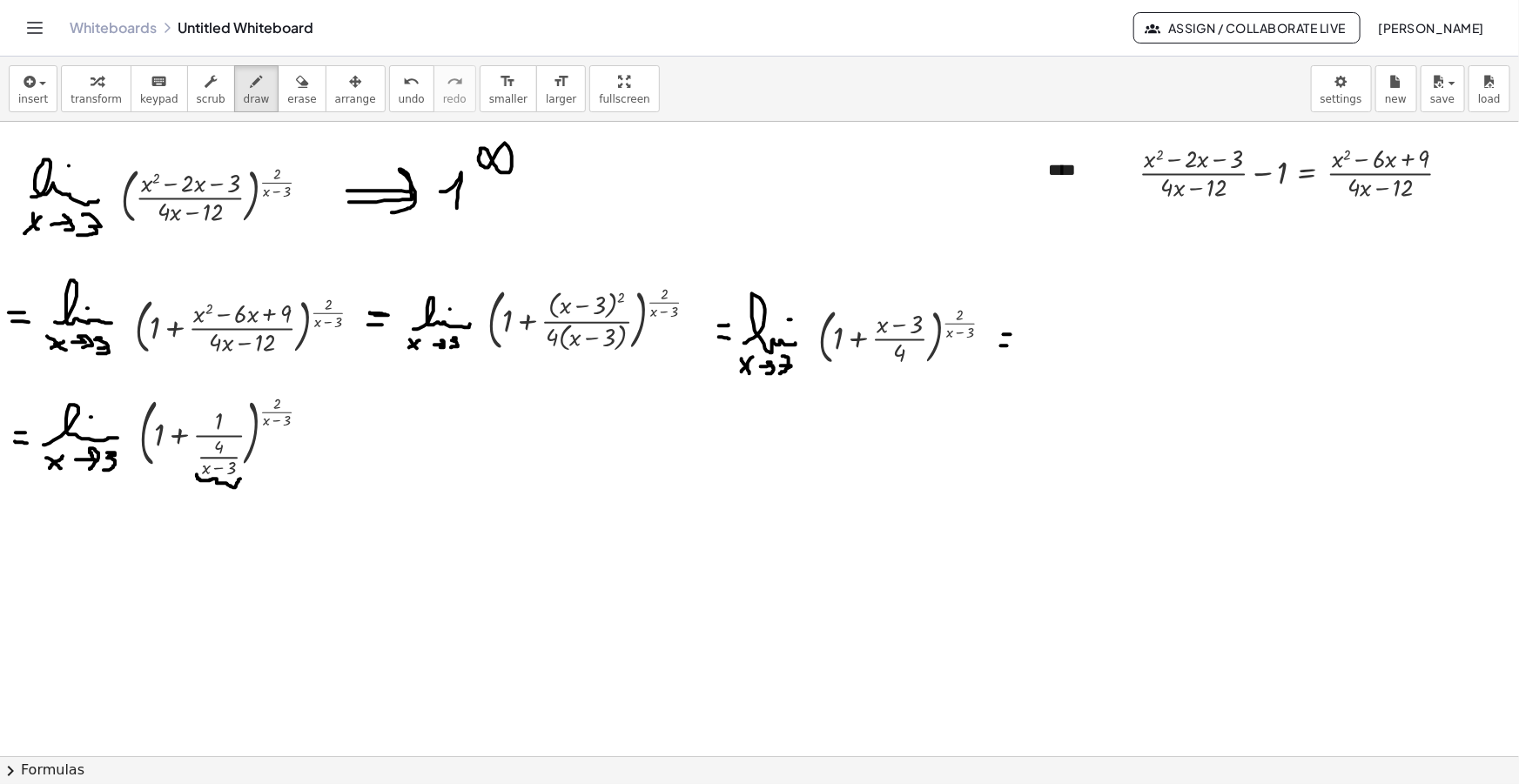
drag, startPoint x: 197, startPoint y: 474, endPoint x: 241, endPoint y: 474, distance: 44.0
drag, startPoint x: 205, startPoint y: 496, endPoint x: 197, endPoint y: 506, distance: 12.8
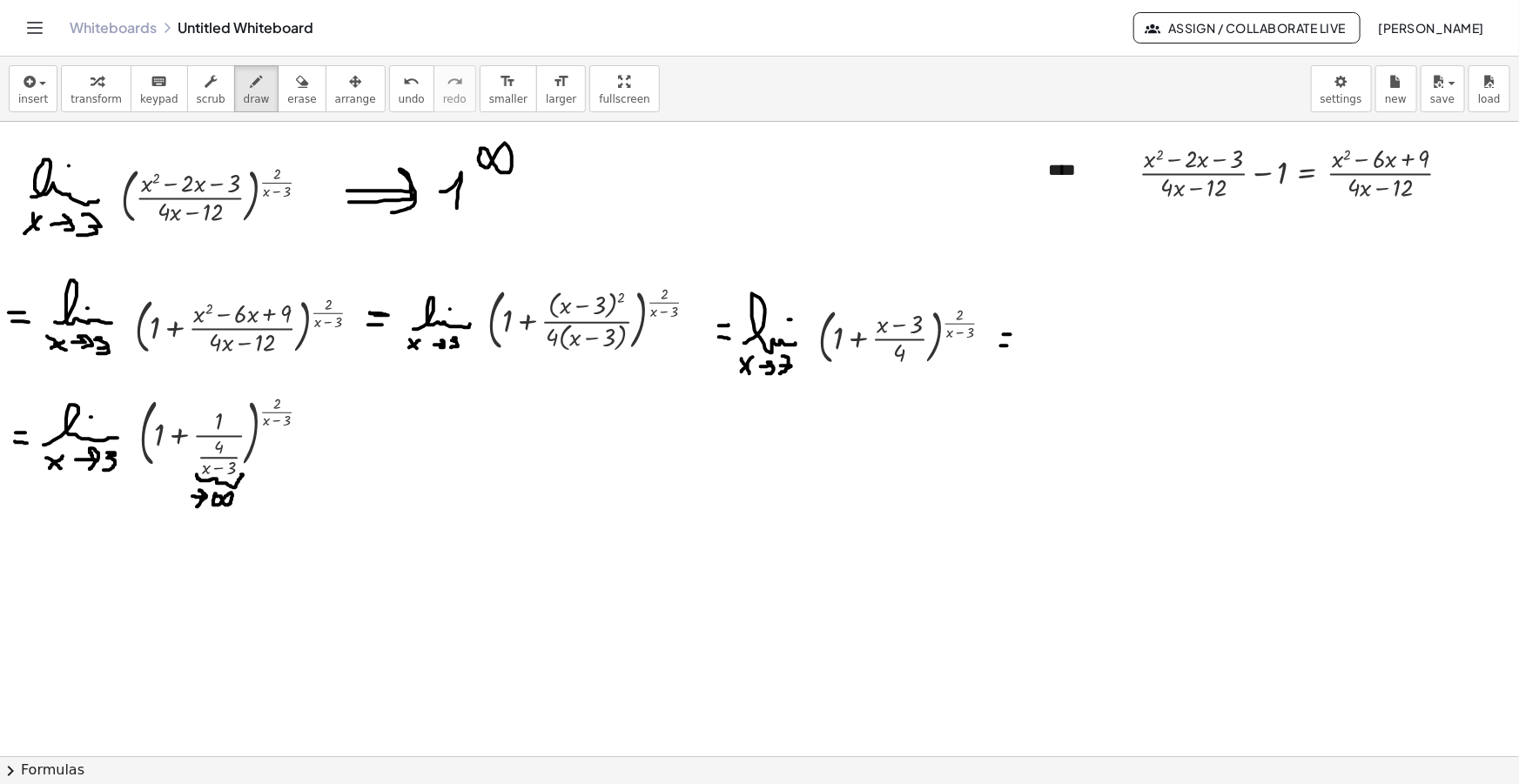
drag, startPoint x: 317, startPoint y: 438, endPoint x: 331, endPoint y: 439, distance: 14.0
drag, startPoint x: 314, startPoint y: 451, endPoint x: 327, endPoint y: 451, distance: 13.0
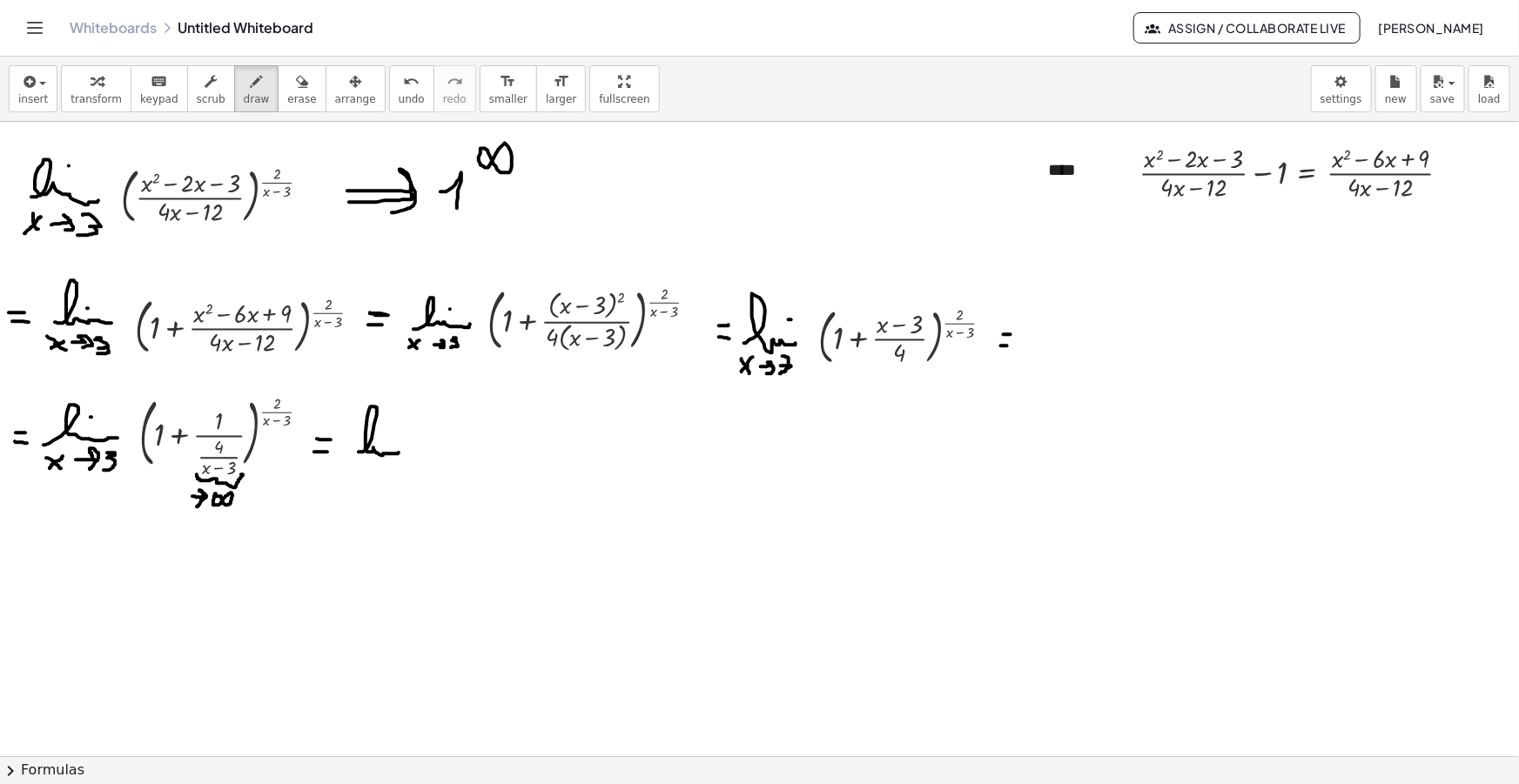
drag, startPoint x: 361, startPoint y: 451, endPoint x: 406, endPoint y: 454, distance: 45.1
drag, startPoint x: 356, startPoint y: 472, endPoint x: 364, endPoint y: 479, distance: 10.6
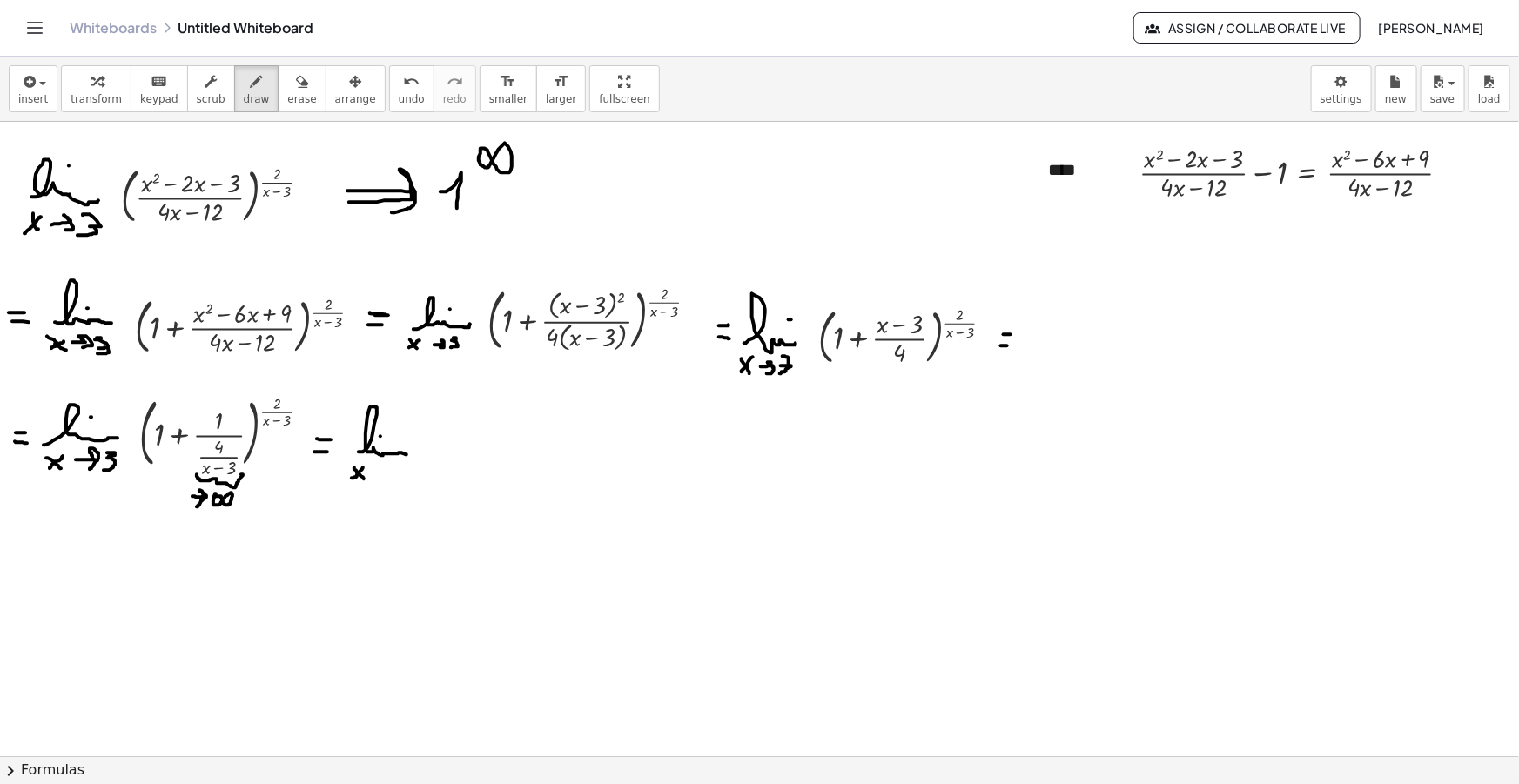
drag, startPoint x: 352, startPoint y: 478, endPoint x: 364, endPoint y: 466, distance: 17.0
drag, startPoint x: 370, startPoint y: 469, endPoint x: 378, endPoint y: 476, distance: 10.6
drag, startPoint x: 390, startPoint y: 464, endPoint x: 395, endPoint y: 488, distance: 24.5
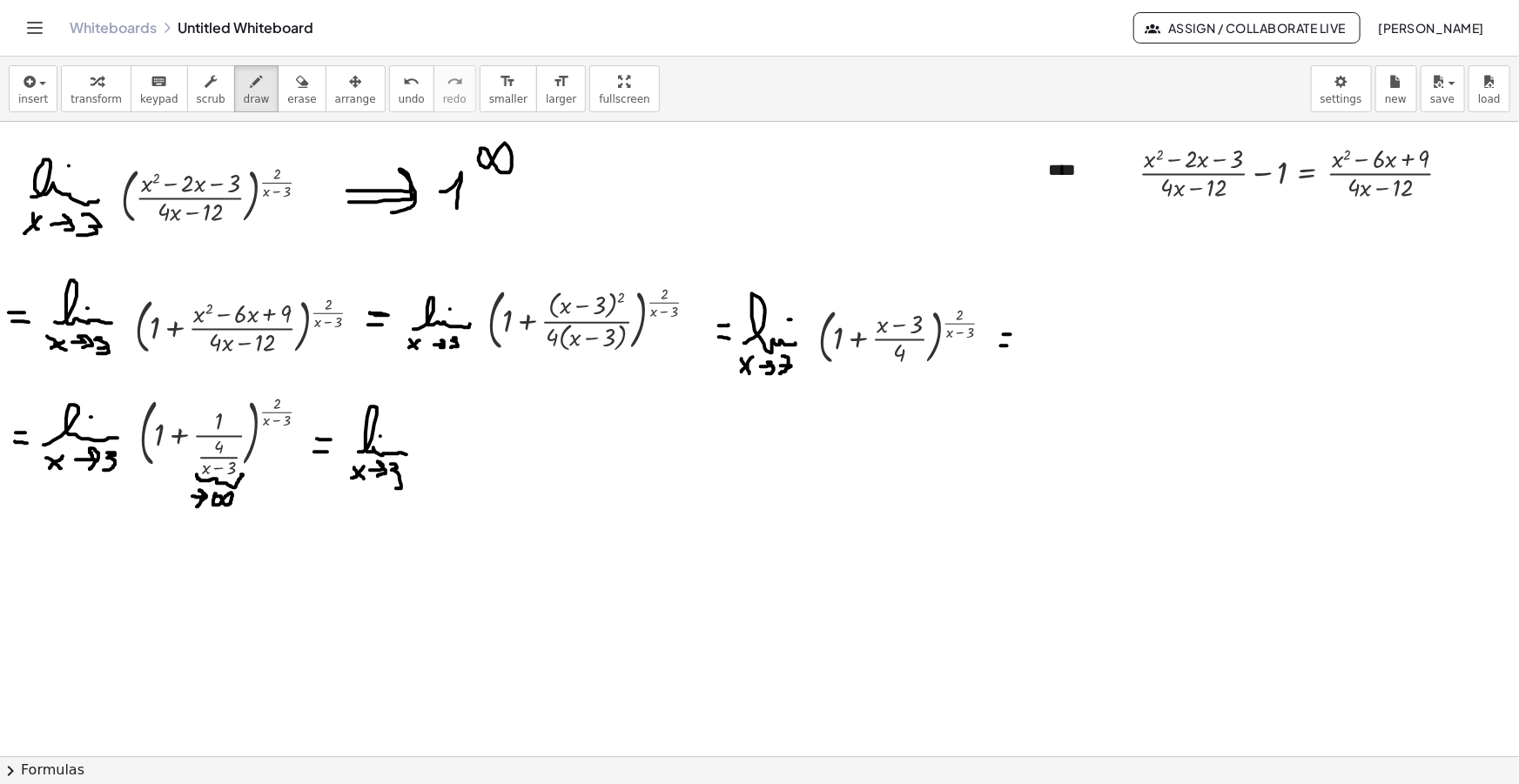
click at [277, 96] on button "erase" at bounding box center [301, 89] width 48 height 47
drag, startPoint x: 233, startPoint y: 553, endPoint x: 237, endPoint y: 579, distance: 26.3
click at [243, 96] on span "draw" at bounding box center [256, 99] width 26 height 12
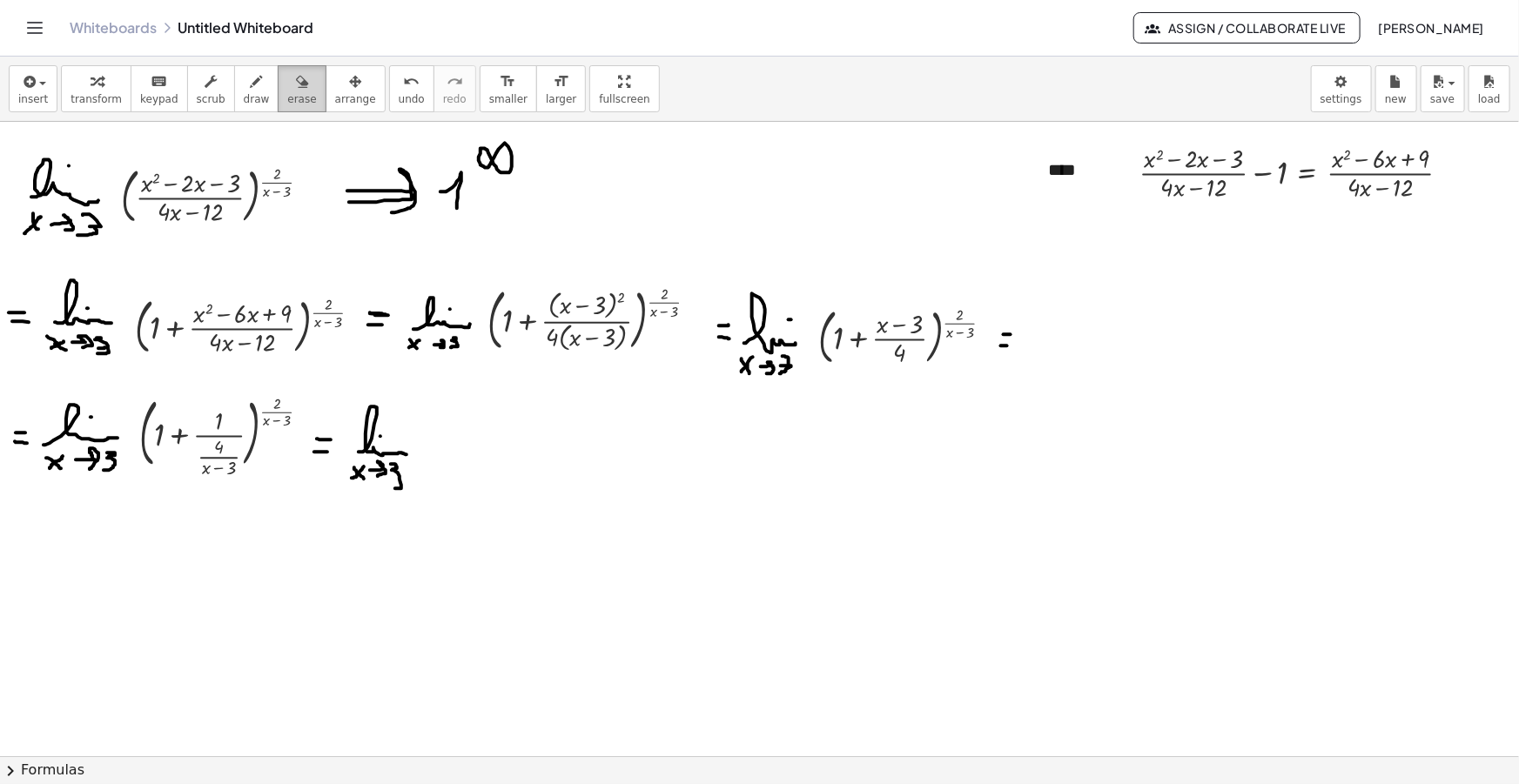
click at [277, 90] on button "erase" at bounding box center [301, 89] width 48 height 47
drag, startPoint x: 417, startPoint y: 519, endPoint x: 415, endPoint y: 535, distance: 16.1
click at [243, 79] on div "button" at bounding box center [256, 81] width 26 height 21
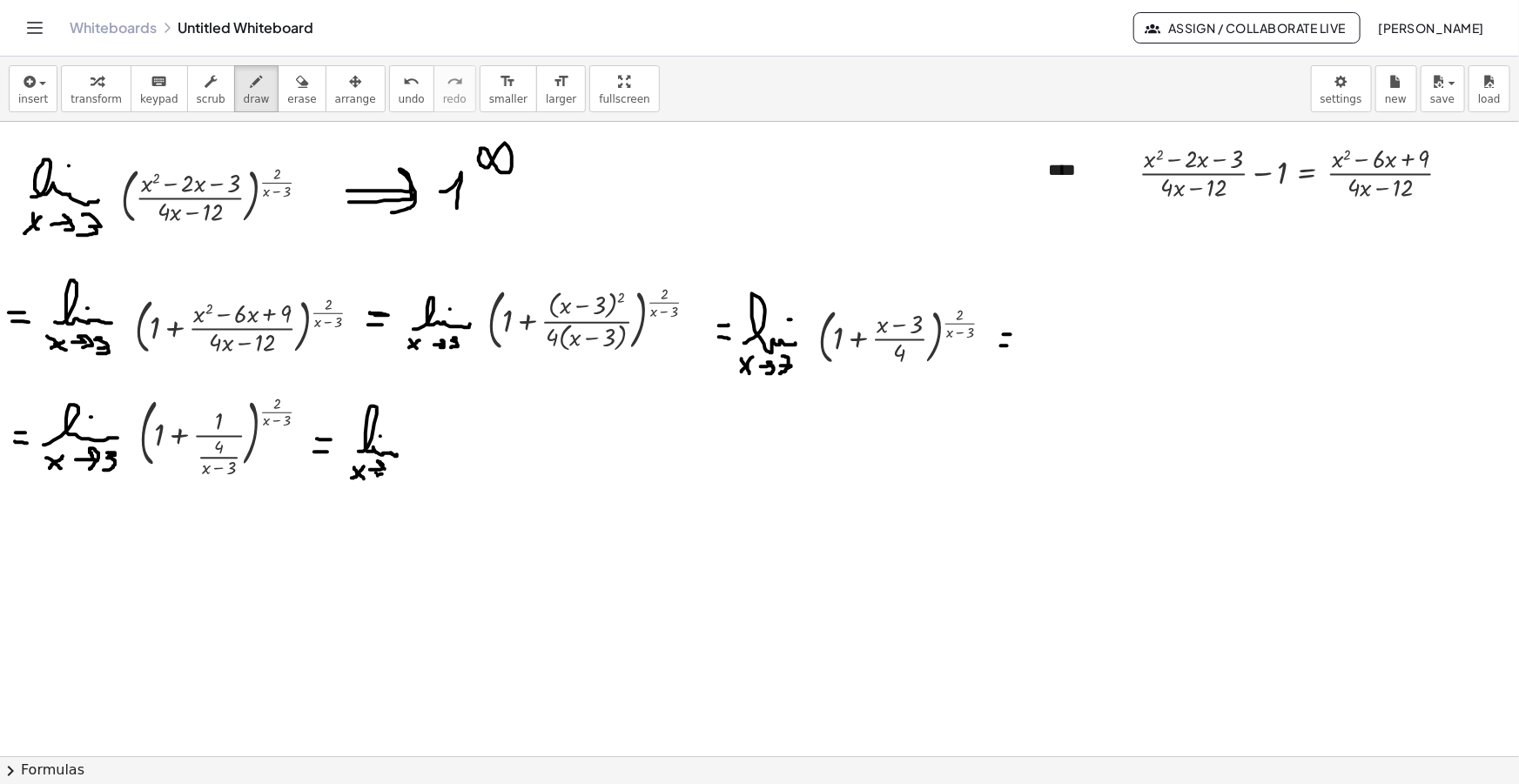
drag, startPoint x: 390, startPoint y: 463, endPoint x: 390, endPoint y: 483, distance: 20.0
click at [55, 87] on div "insert select one: Math Expression Function Text Youtube Video Graphing Geometr…" at bounding box center [759, 89] width 1519 height 65
click at [33, 88] on icon "button" at bounding box center [27, 82] width 16 height 21
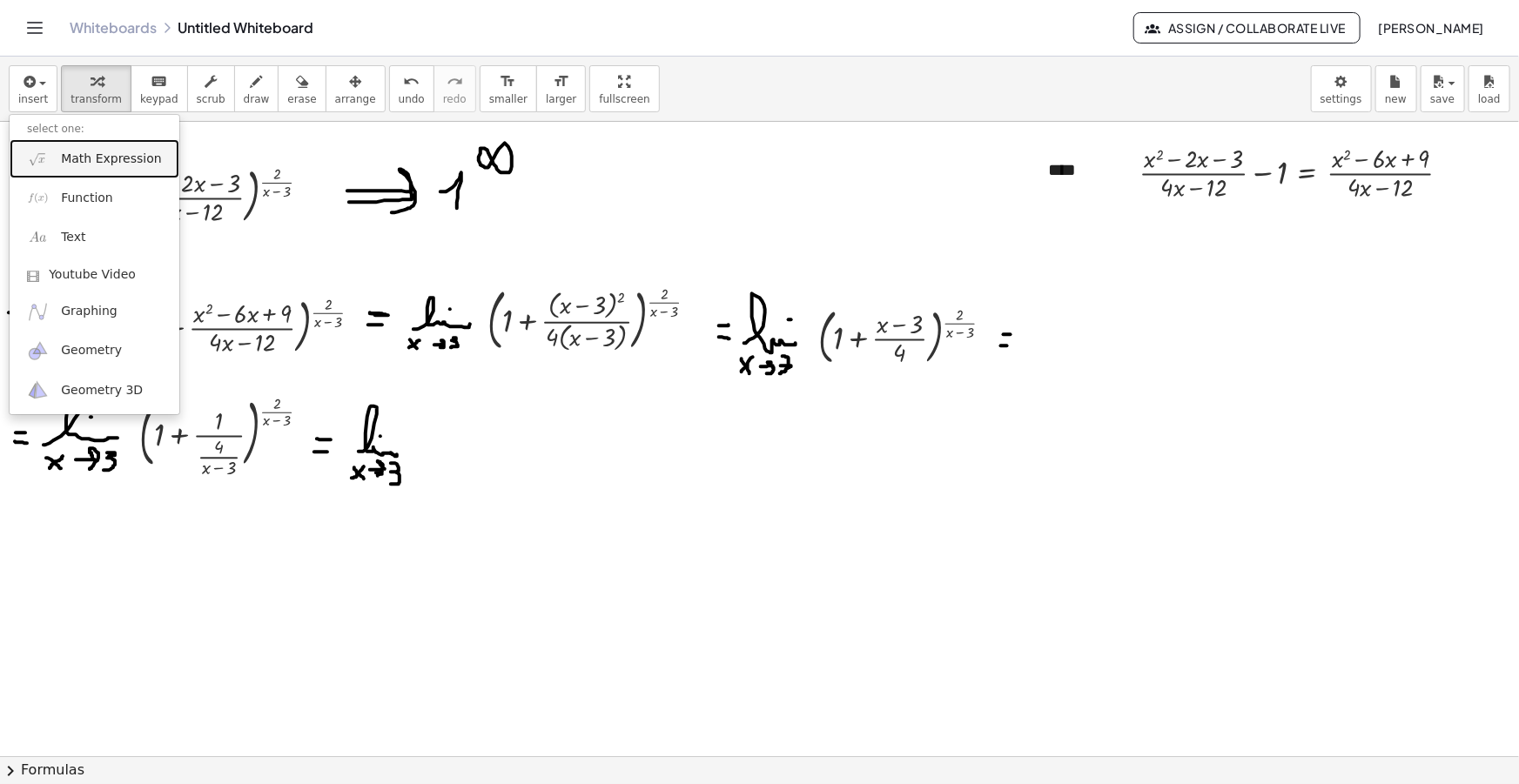
click at [113, 169] on link "Math Expression" at bounding box center [94, 159] width 170 height 40
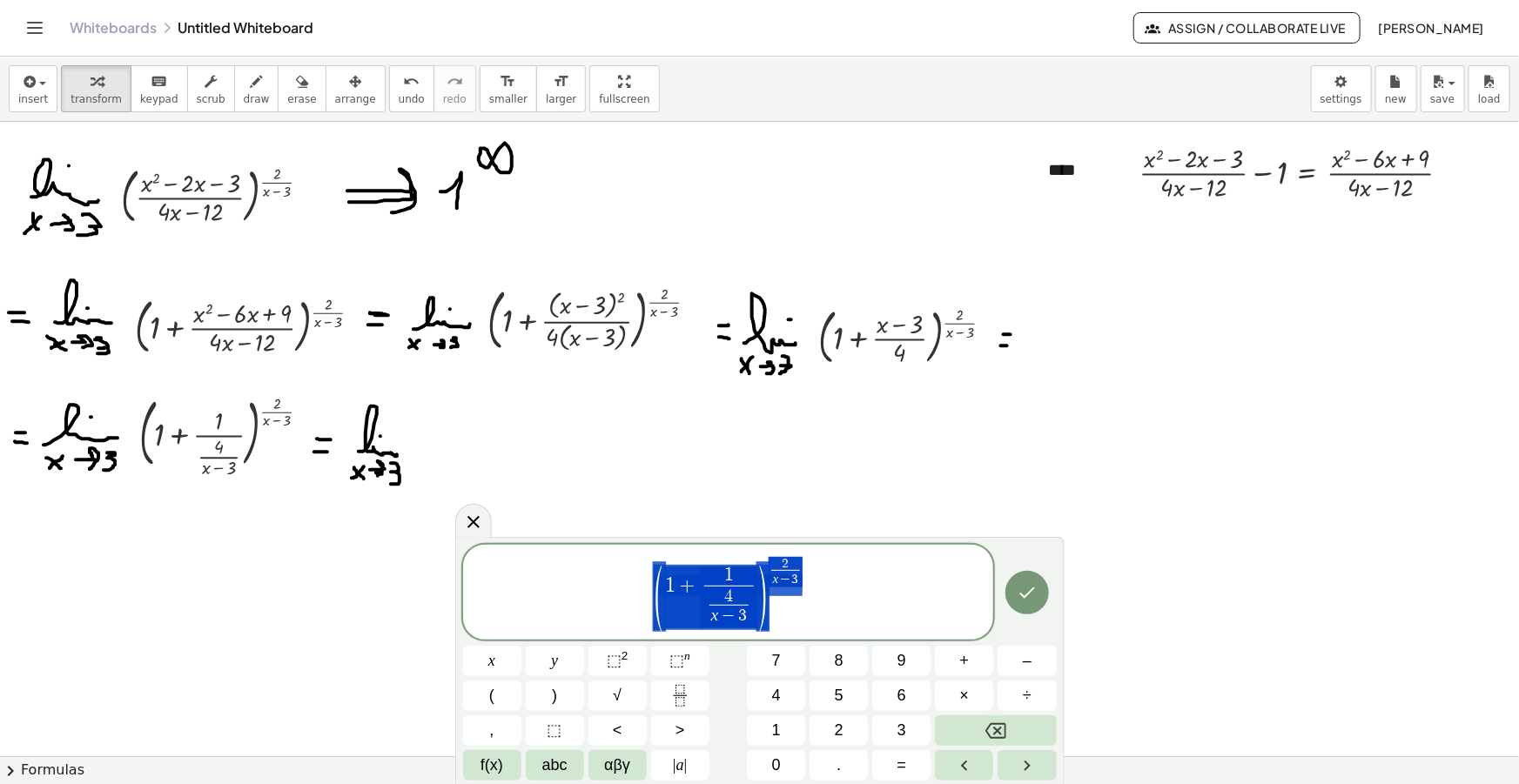
drag, startPoint x: 811, startPoint y: 592, endPoint x: 689, endPoint y: 603, distance: 122.5
click at [690, 603] on span "( 1 + 1 4 x − 3 ​ ​ ) 2 x − 3 ​" at bounding box center [728, 593] width 531 height 76
click at [769, 574] on span ")" at bounding box center [763, 597] width 13 height 74
click at [835, 564] on span "( 1 + 1 4 x − 3 ​ ​ ) 4 x − 3 ​ · 2 x − 3 ​ ​" at bounding box center [728, 593] width 531 height 76
click at [839, 568] on span "( 1 + 1 4 x − 3 ​ ​ ) 4 x − 3 ​ · 2 x − 3 ​ ​" at bounding box center [728, 593] width 531 height 76
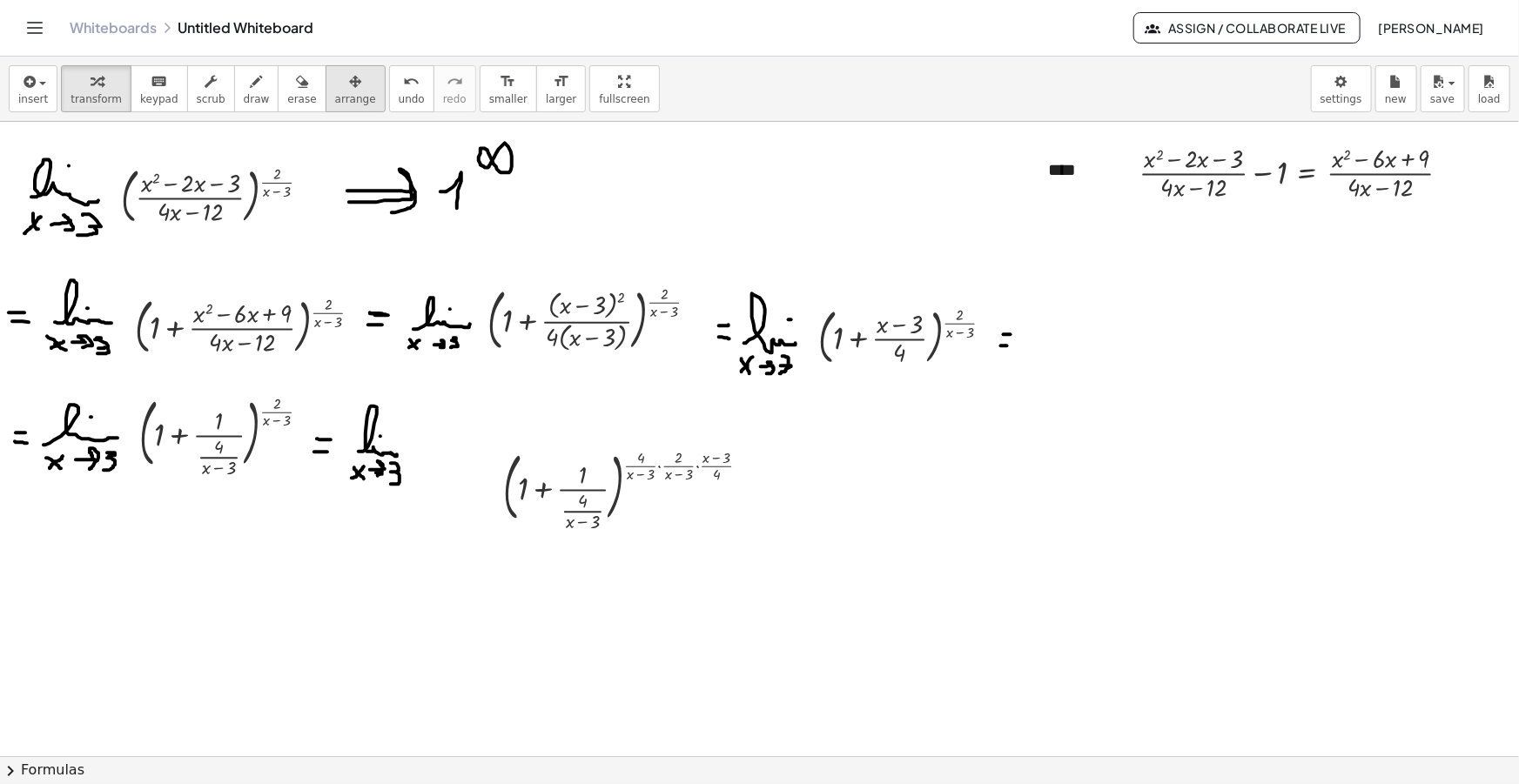
click at [338, 95] on span "arrange" at bounding box center [355, 99] width 41 height 12
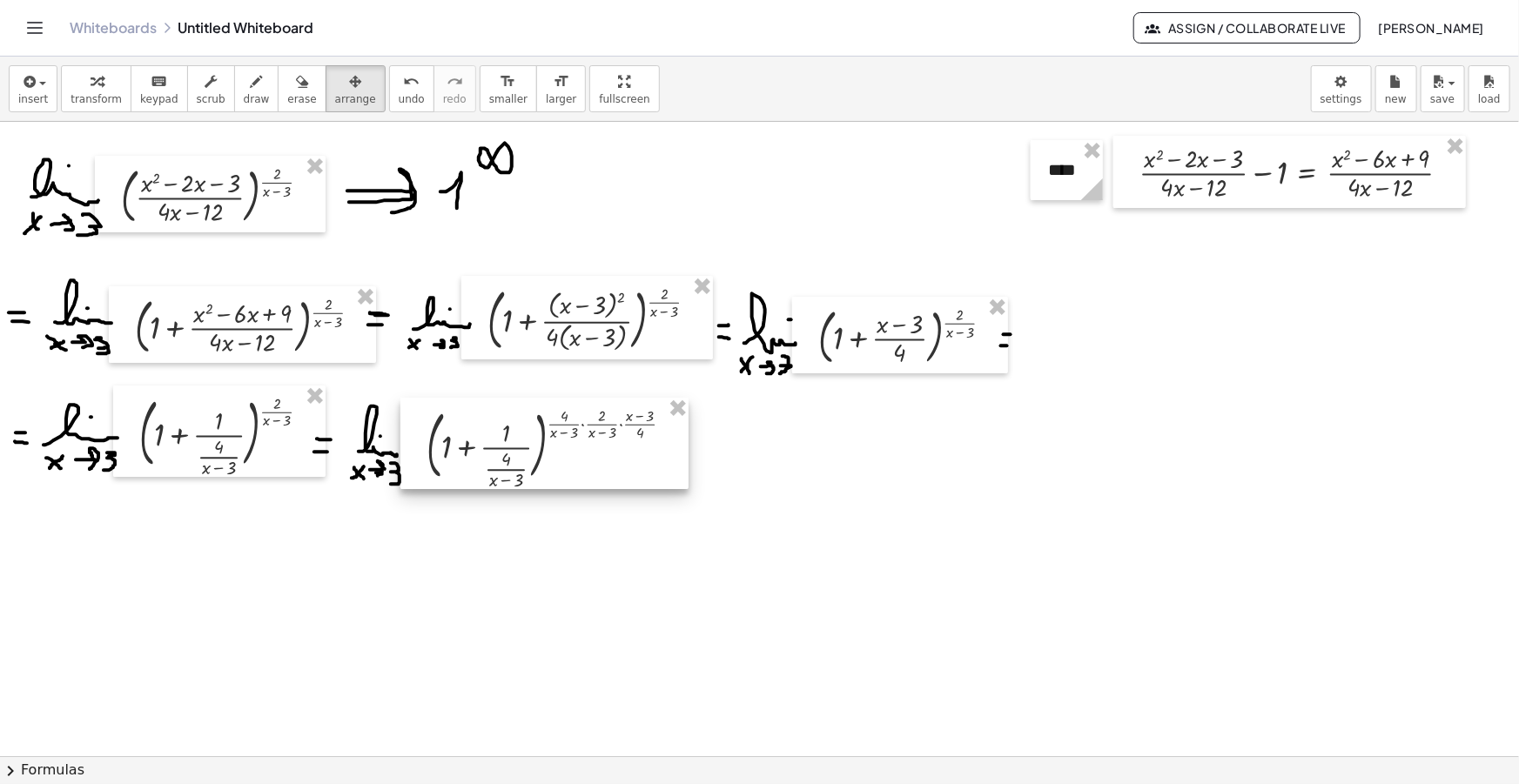
drag, startPoint x: 526, startPoint y: 481, endPoint x: 449, endPoint y: 443, distance: 85.9
click at [449, 443] on div at bounding box center [545, 443] width 289 height 91
click at [245, 87] on div "button" at bounding box center [256, 81] width 26 height 21
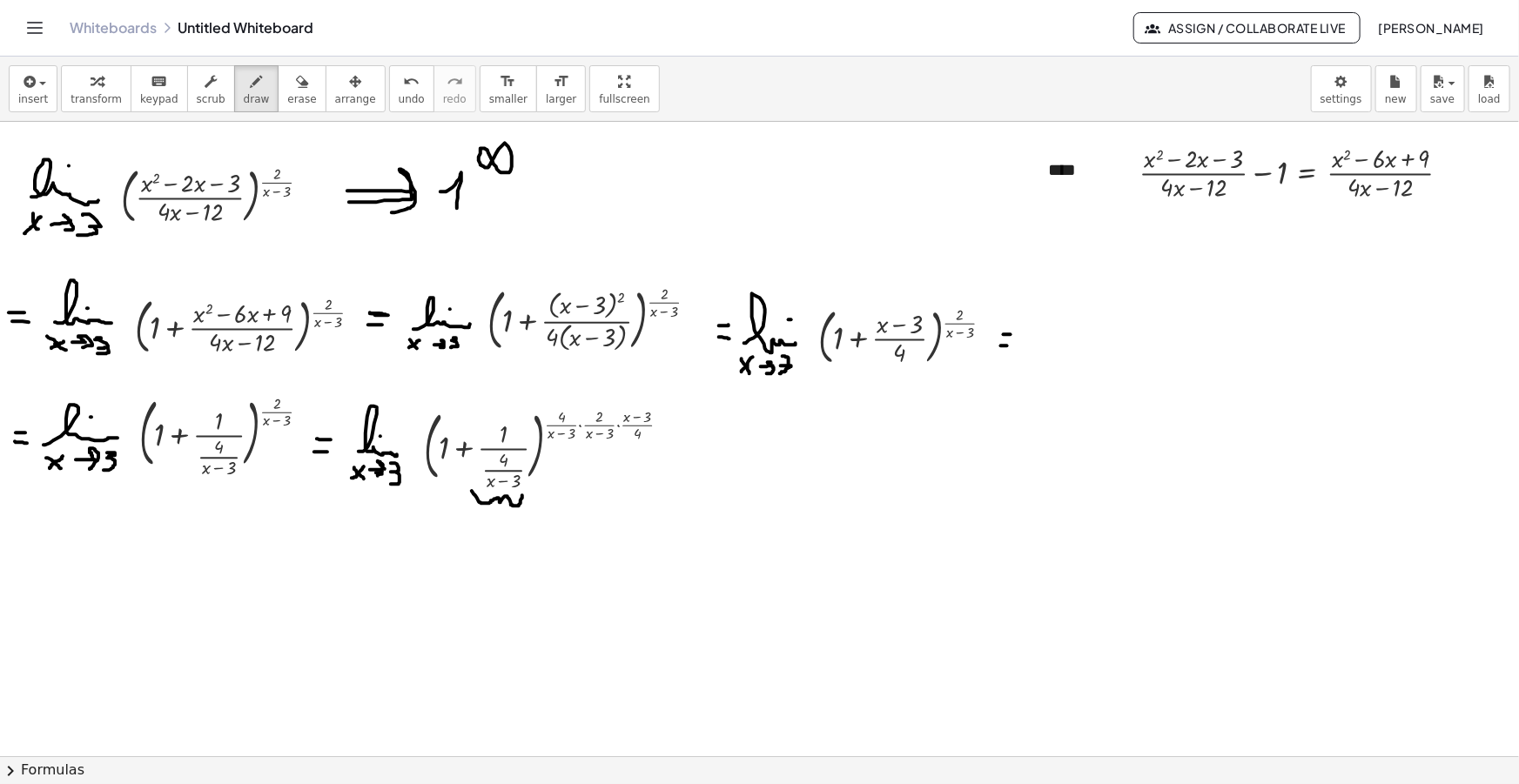
drag, startPoint x: 471, startPoint y: 491, endPoint x: 522, endPoint y: 488, distance: 51.1
drag, startPoint x: 475, startPoint y: 517, endPoint x: 496, endPoint y: 526, distance: 22.8
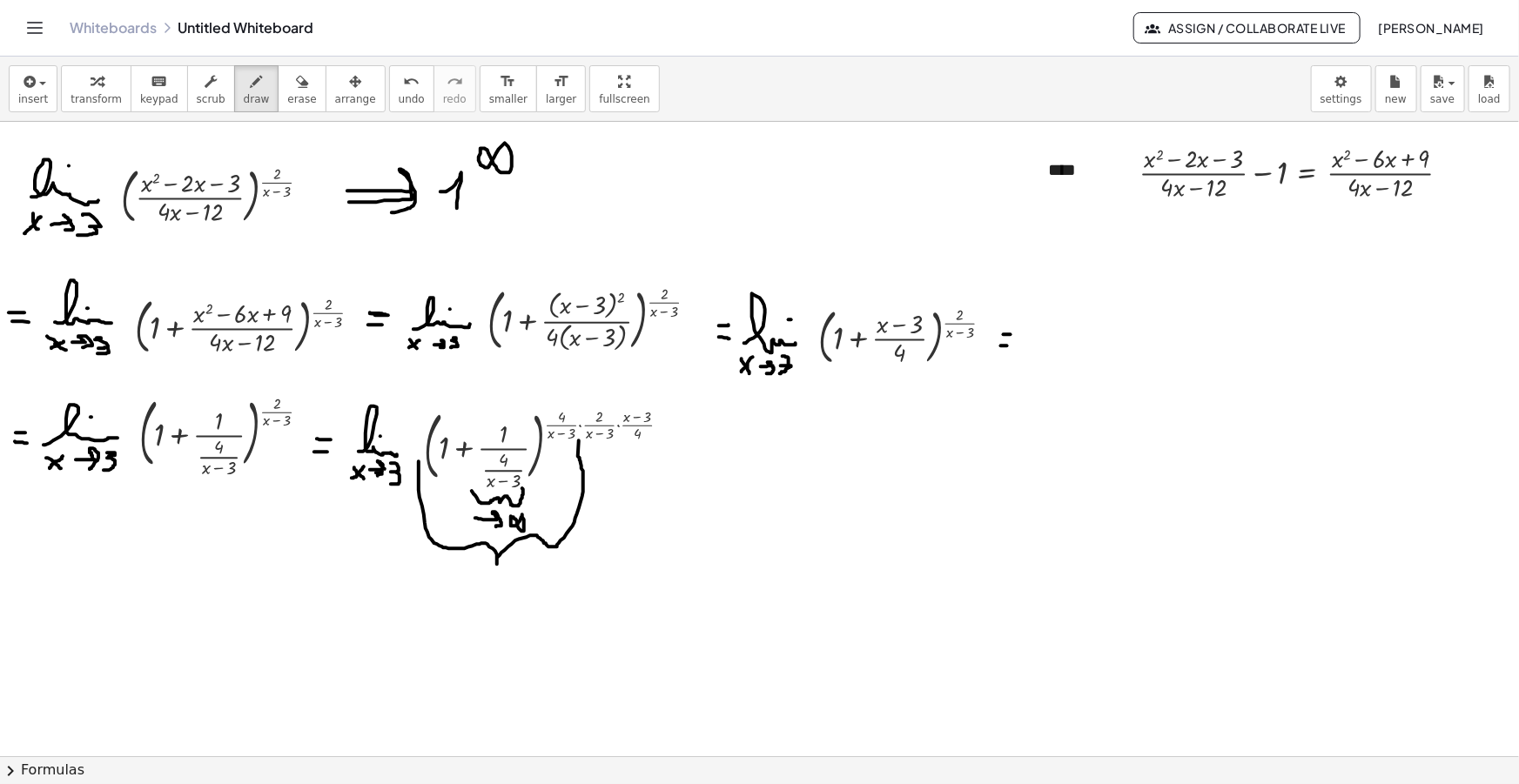
drag, startPoint x: 419, startPoint y: 461, endPoint x: 579, endPoint y: 440, distance: 161.4
drag, startPoint x: 452, startPoint y: 585, endPoint x: 474, endPoint y: 593, distance: 23.4
drag, startPoint x: 496, startPoint y: 584, endPoint x: 506, endPoint y: 592, distance: 12.8
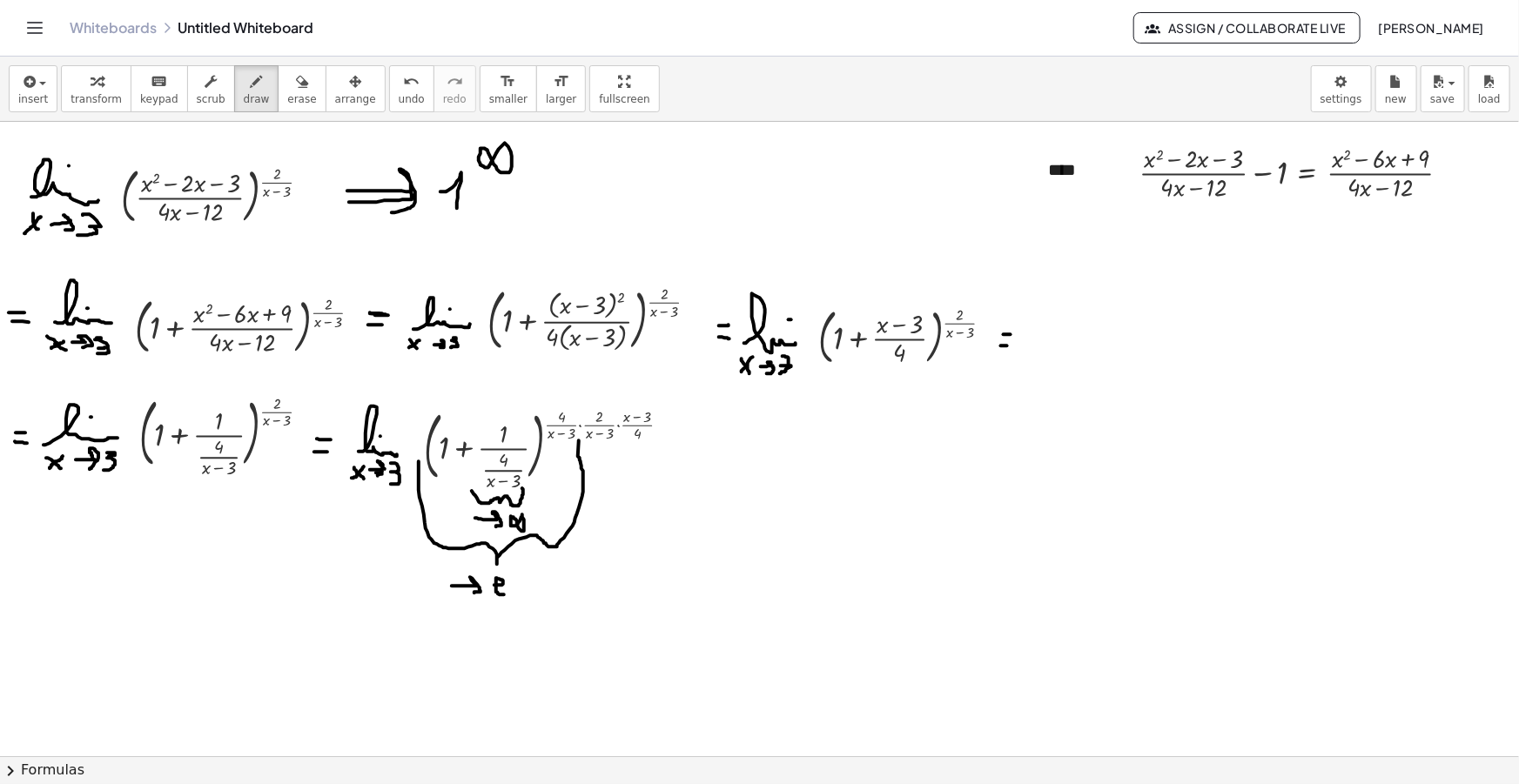
drag, startPoint x: 668, startPoint y: 458, endPoint x: 677, endPoint y: 459, distance: 9.1
drag, startPoint x: 704, startPoint y: 457, endPoint x: 750, endPoint y: 467, distance: 47.1
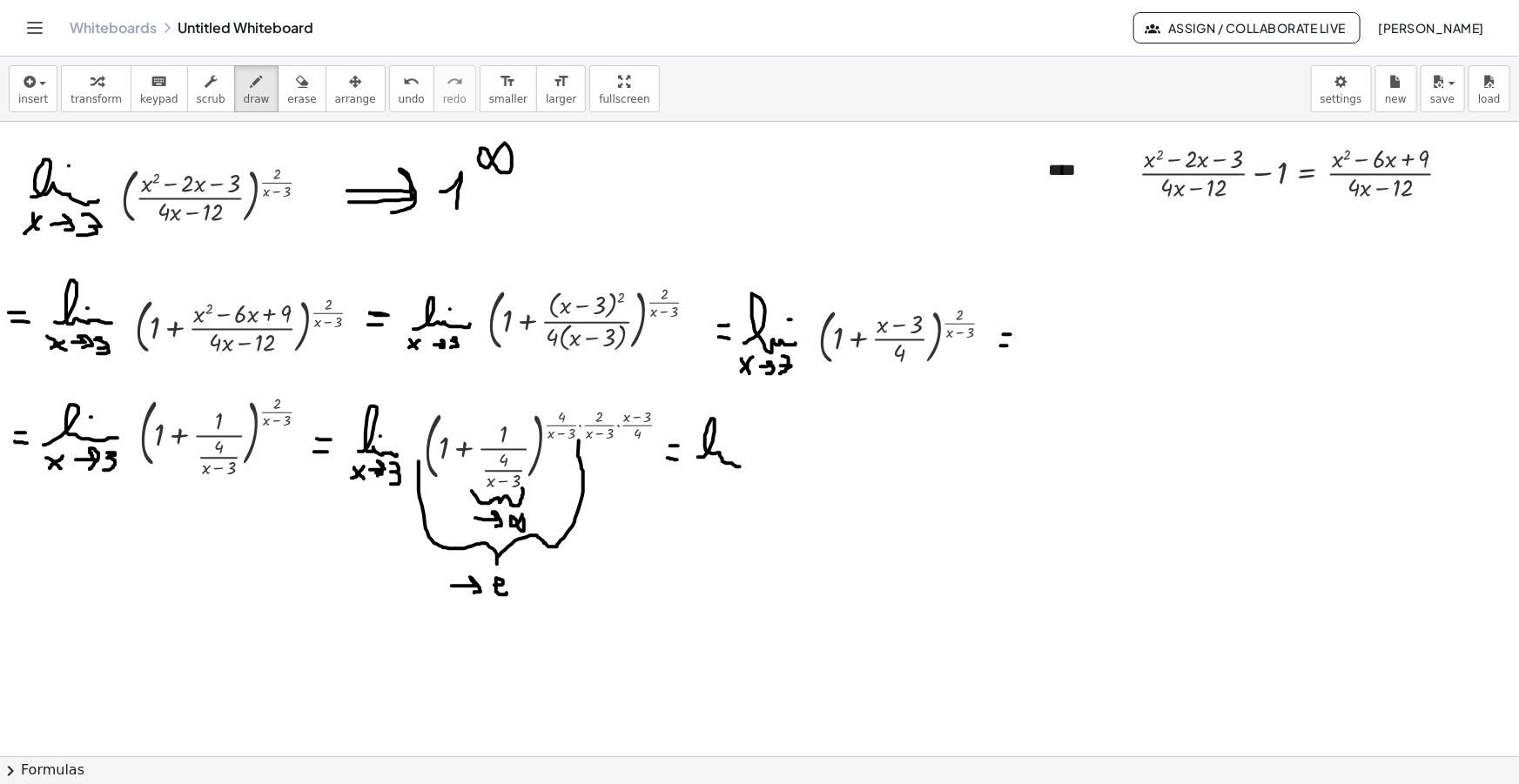
drag, startPoint x: 694, startPoint y: 487, endPoint x: 706, endPoint y: 498, distance: 16.3
drag, startPoint x: 697, startPoint y: 497, endPoint x: 706, endPoint y: 492, distance: 10.3
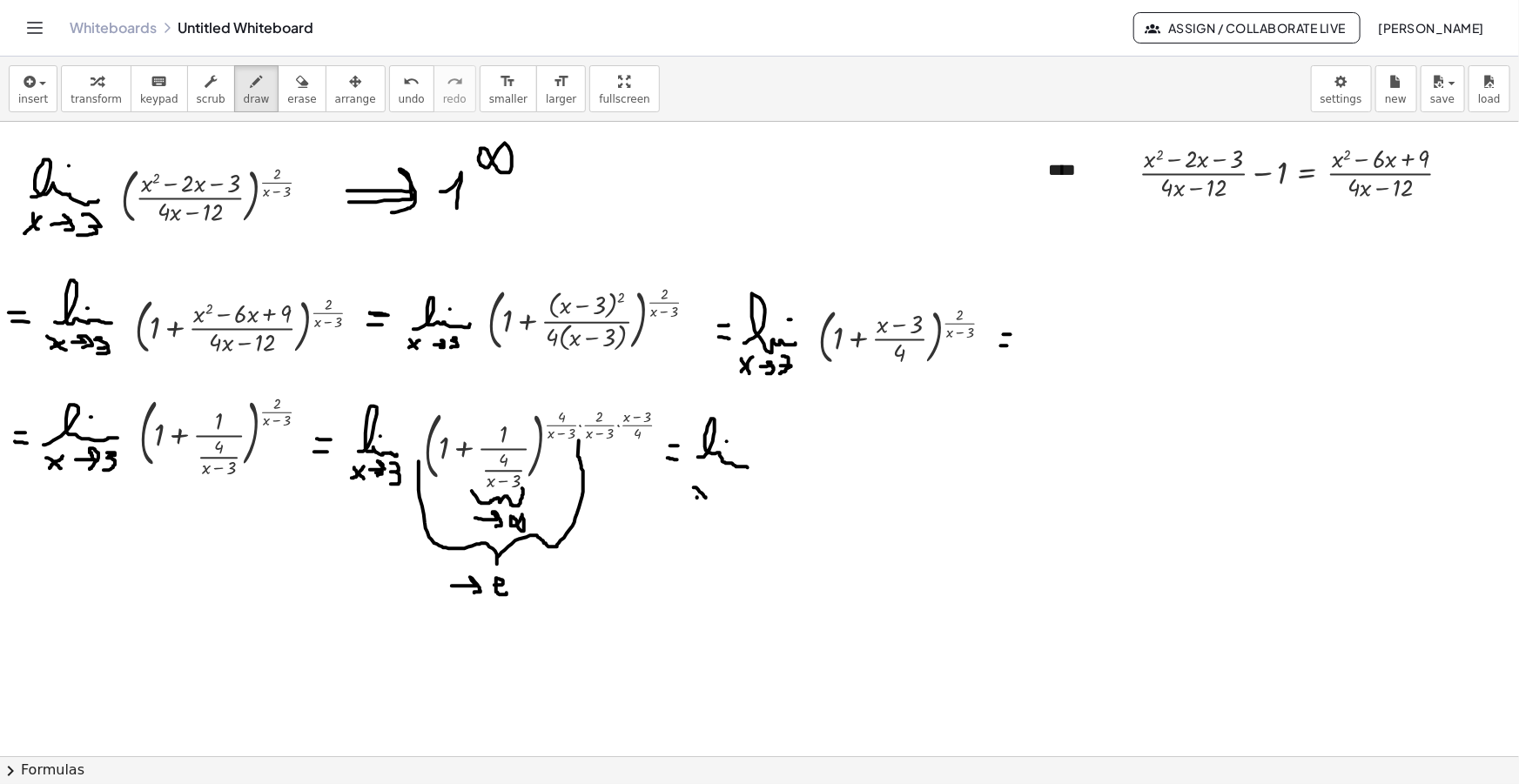
drag, startPoint x: 718, startPoint y: 492, endPoint x: 735, endPoint y: 497, distance: 17.7
drag, startPoint x: 744, startPoint y: 481, endPoint x: 743, endPoint y: 503, distance: 22.0
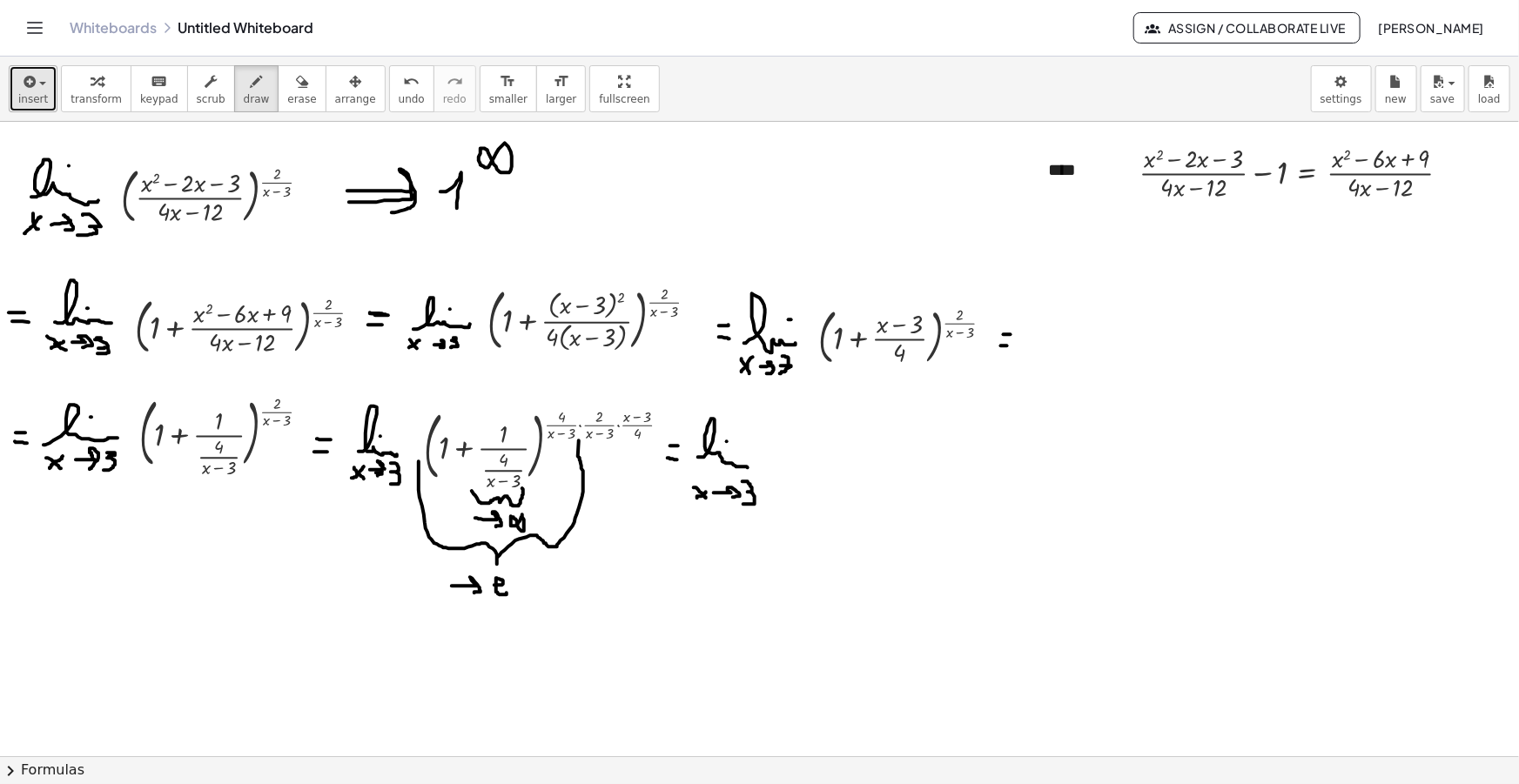
click at [33, 98] on span "insert" at bounding box center [32, 99] width 29 height 12
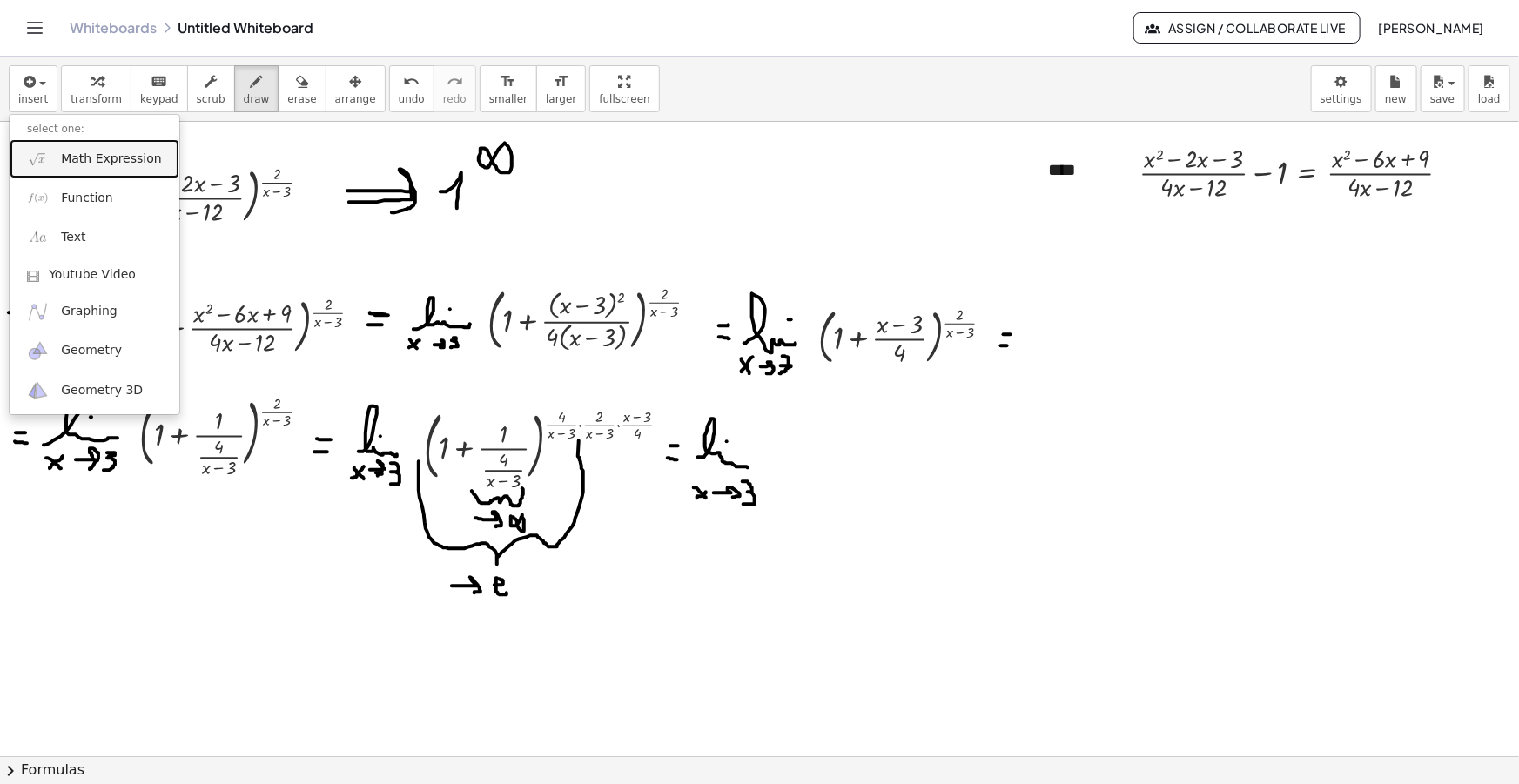
click at [85, 153] on span "Math Expression" at bounding box center [111, 159] width 100 height 17
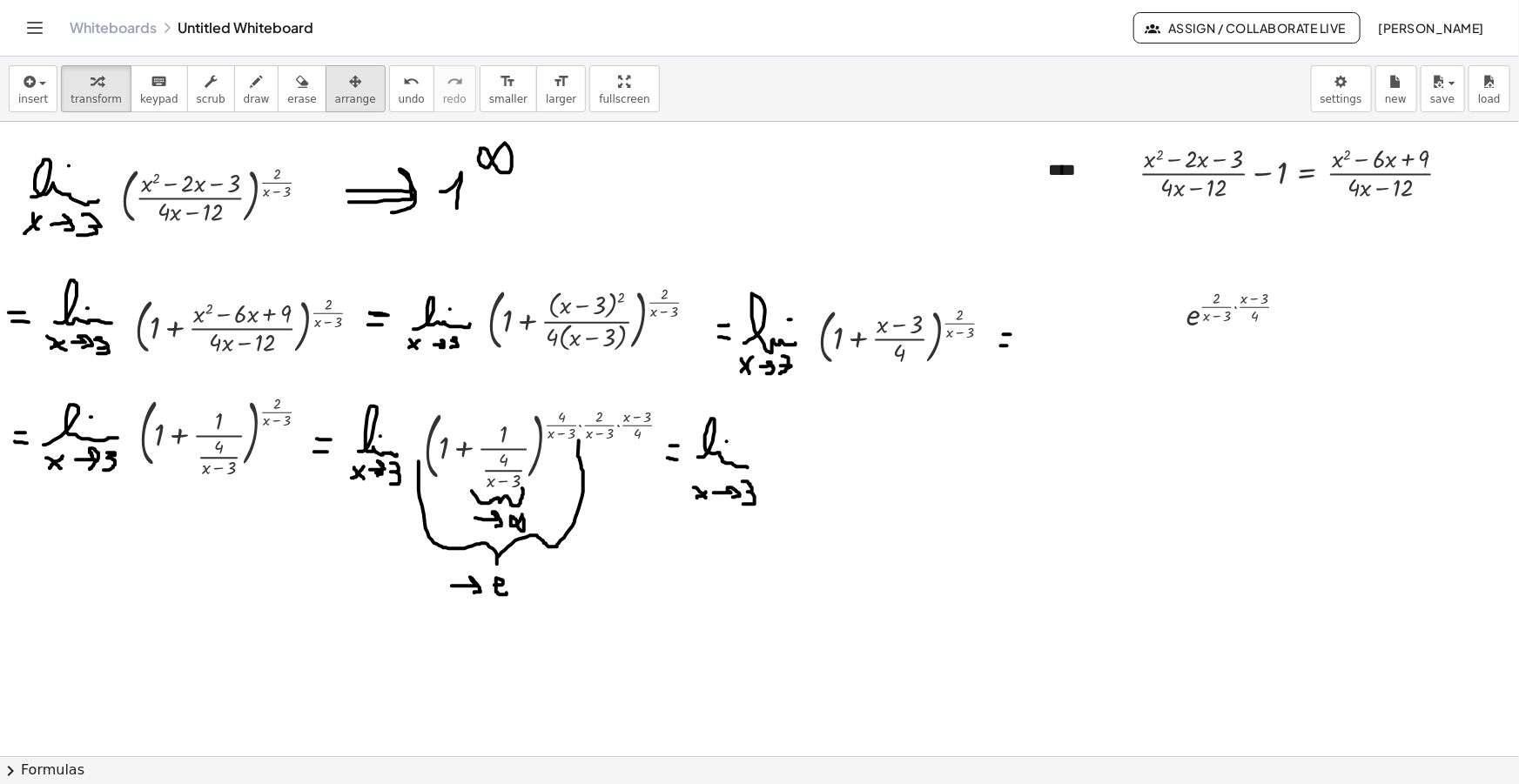
click at [335, 79] on div "button" at bounding box center [355, 81] width 41 height 21
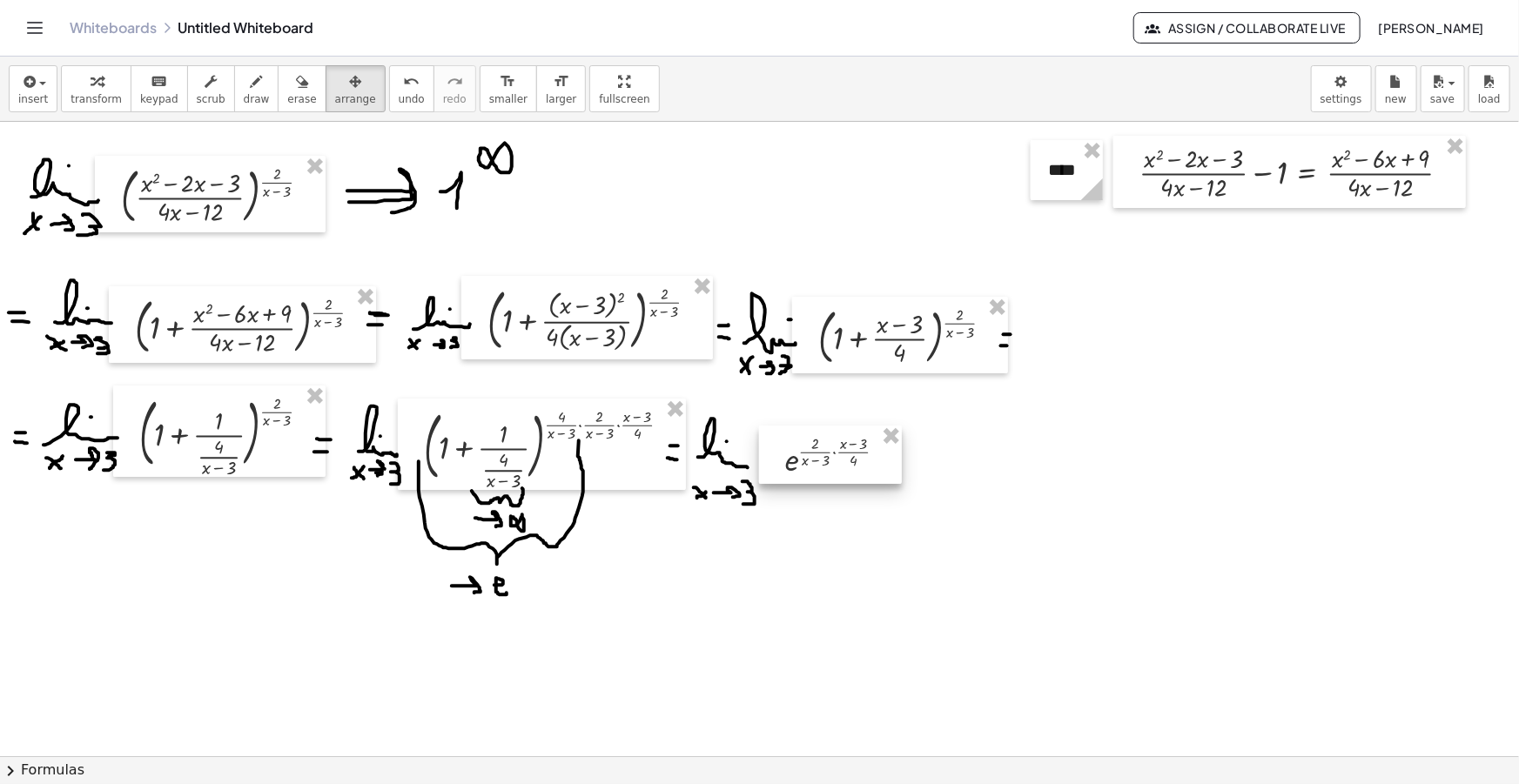
drag, startPoint x: 1179, startPoint y: 319, endPoint x: 789, endPoint y: 453, distance: 412.4
click at [789, 453] on div at bounding box center [830, 454] width 142 height 58
click at [243, 99] on span "draw" at bounding box center [256, 99] width 26 height 12
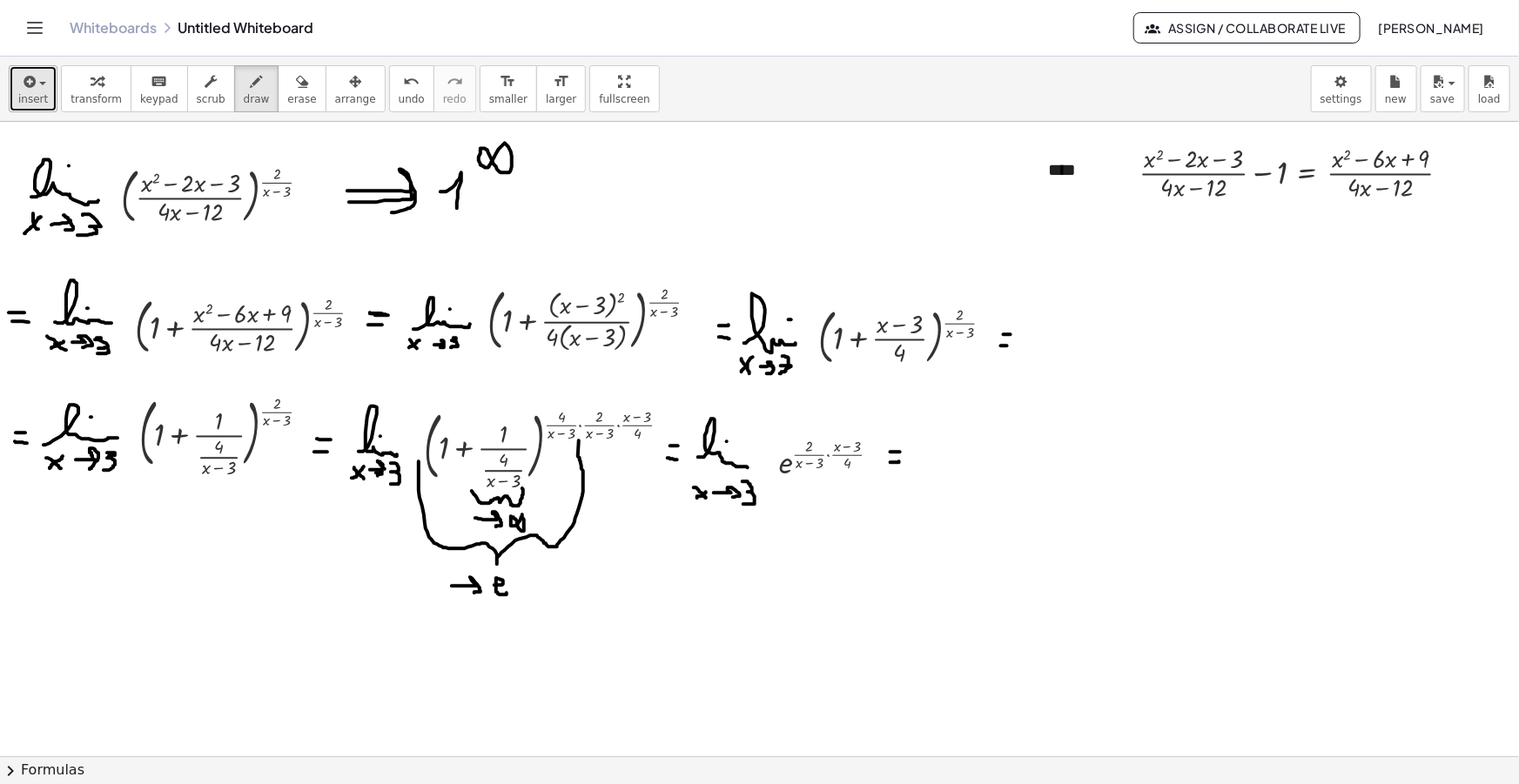
click at [27, 102] on span "insert" at bounding box center [32, 99] width 29 height 12
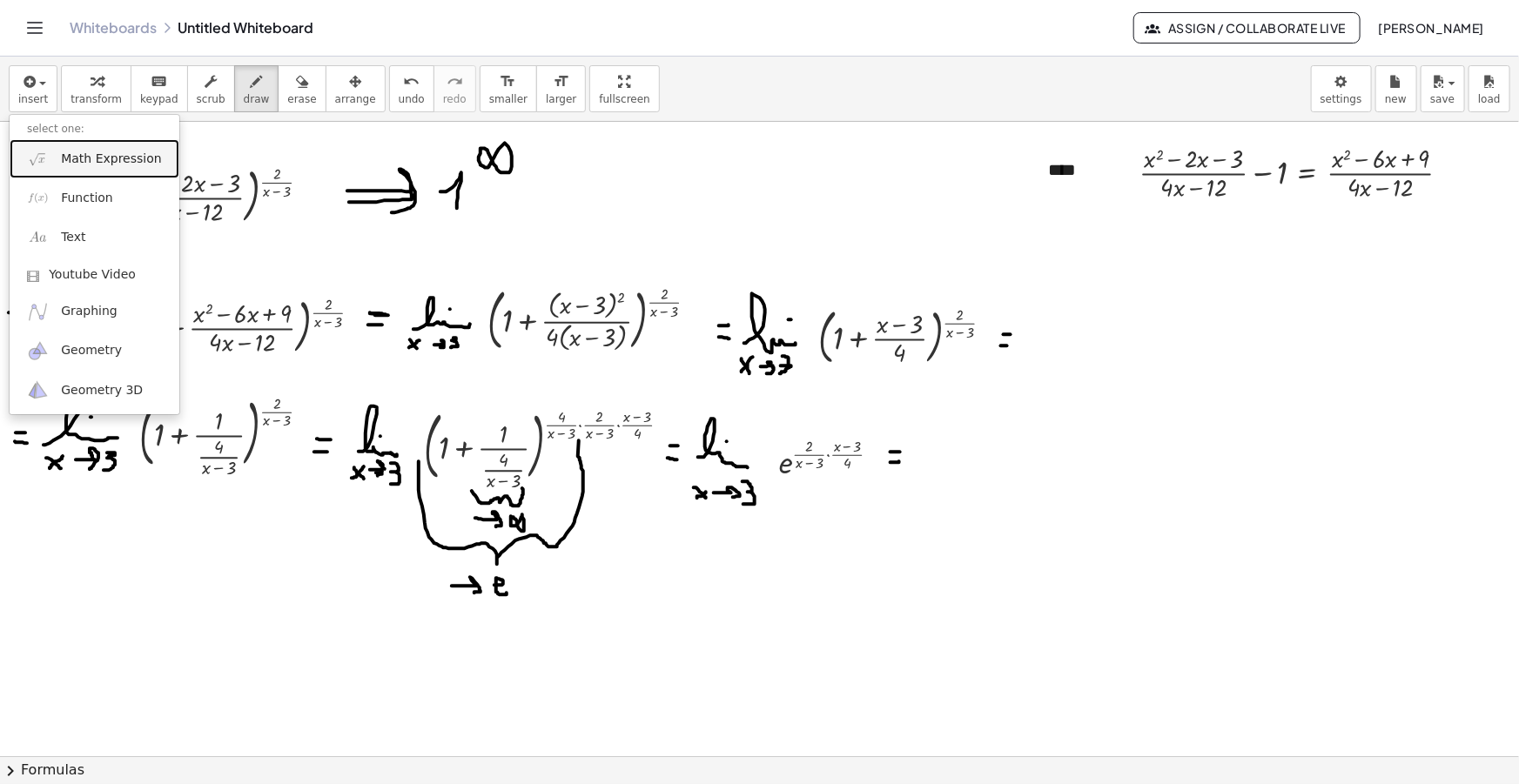
click at [95, 159] on span "Math Expression" at bounding box center [111, 159] width 100 height 17
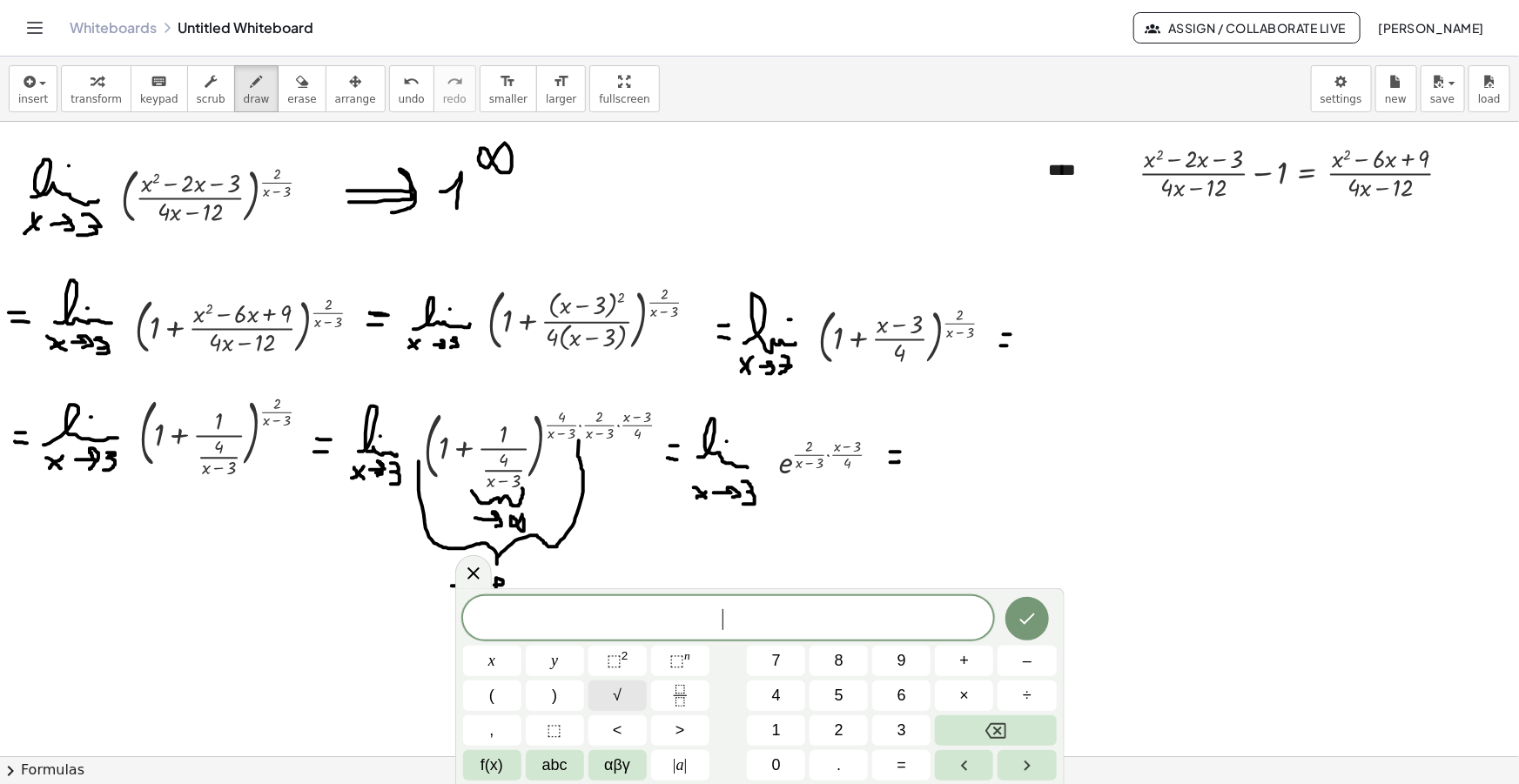
click at [626, 700] on button "√" at bounding box center [618, 695] width 58 height 30
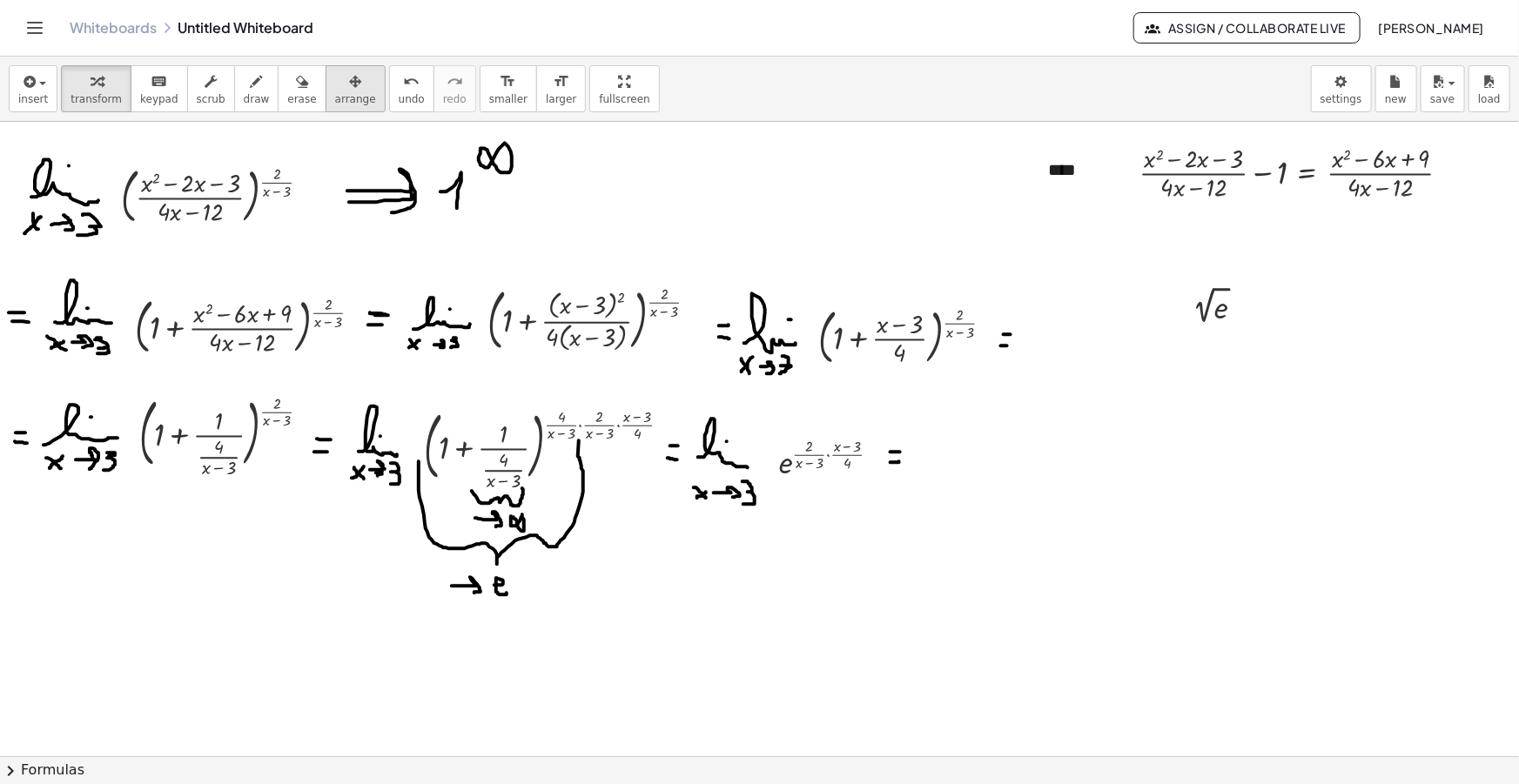
click at [338, 107] on button "arrange" at bounding box center [355, 89] width 60 height 47
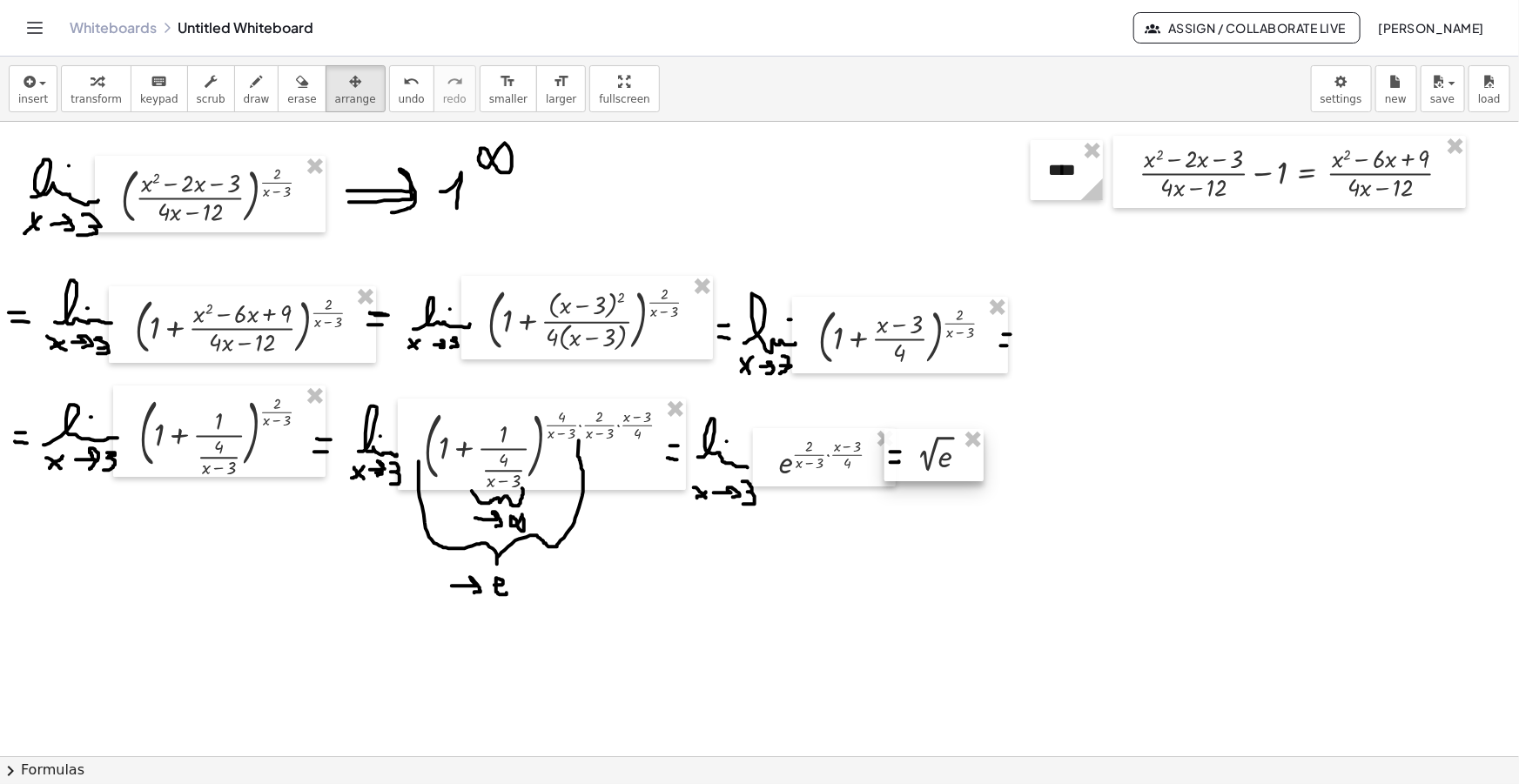
drag, startPoint x: 1230, startPoint y: 309, endPoint x: 955, endPoint y: 458, distance: 312.8
click at [955, 458] on div at bounding box center [933, 454] width 99 height 52
click at [920, 97] on div "insert select one: Math Expression Function Text Youtube Video Graphing Geometr…" at bounding box center [759, 89] width 1519 height 65
